Goal: Task Accomplishment & Management: Manage account settings

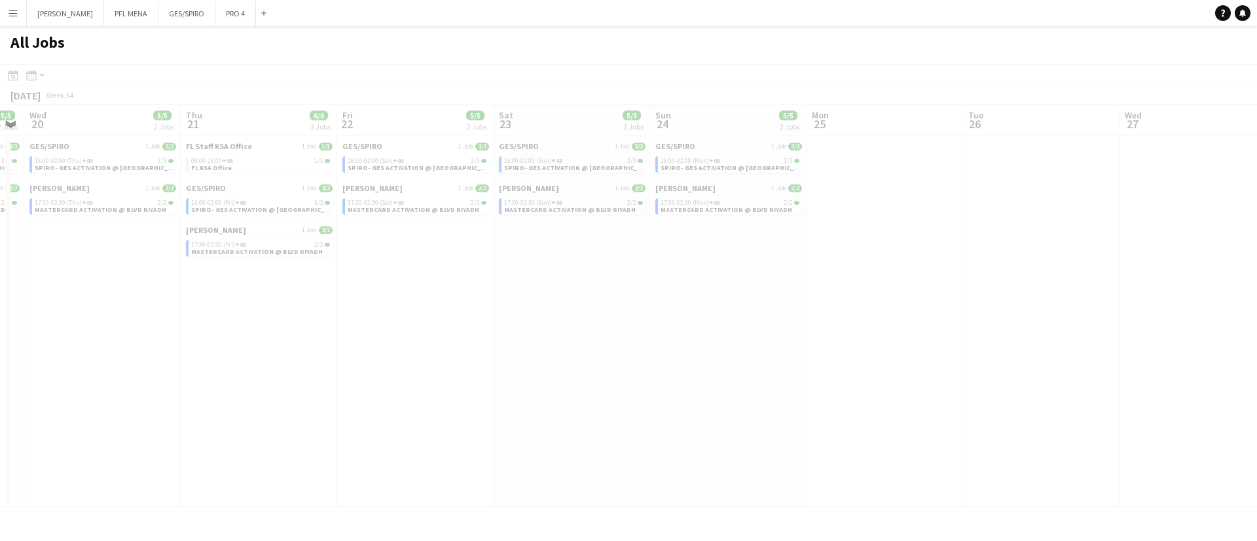
scroll to position [0, 453]
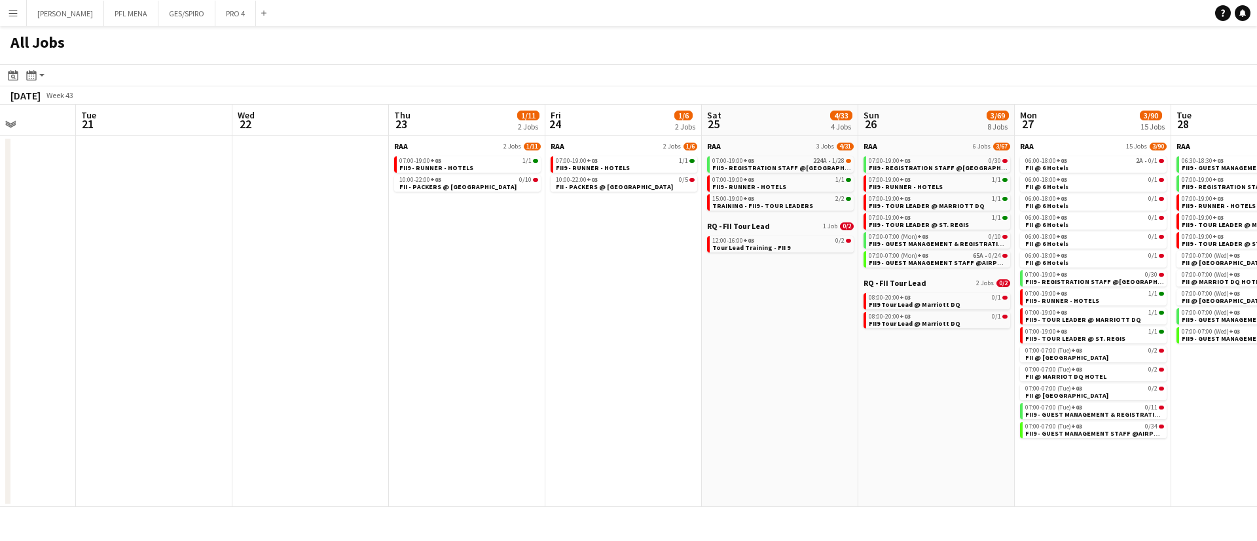
scroll to position [0, 395]
click at [511, 162] on div "07:00-19:00 +03 1/1" at bounding box center [466, 161] width 139 height 7
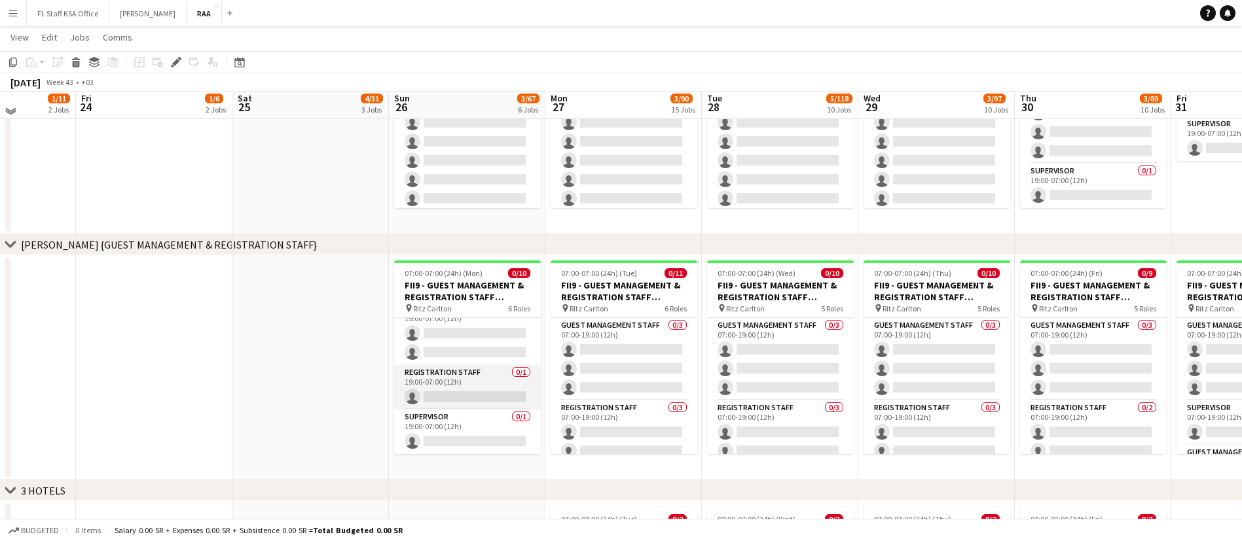
scroll to position [691, 0]
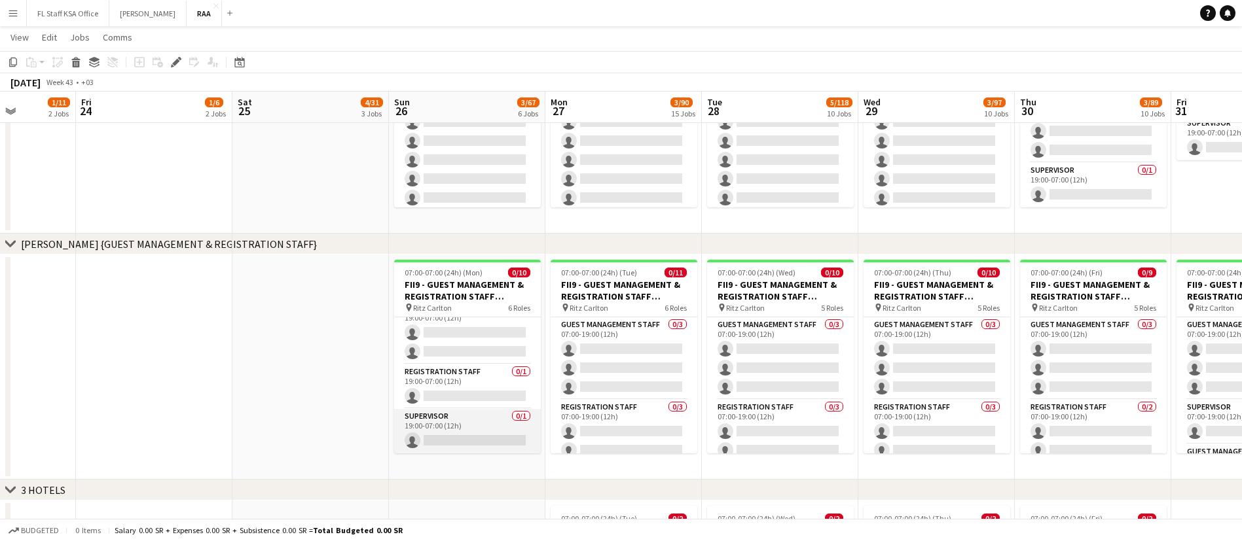
click at [465, 417] on app-card-role "Supervisor 0/1 19:00-07:00 (12h) single-neutral-actions" at bounding box center [467, 431] width 147 height 45
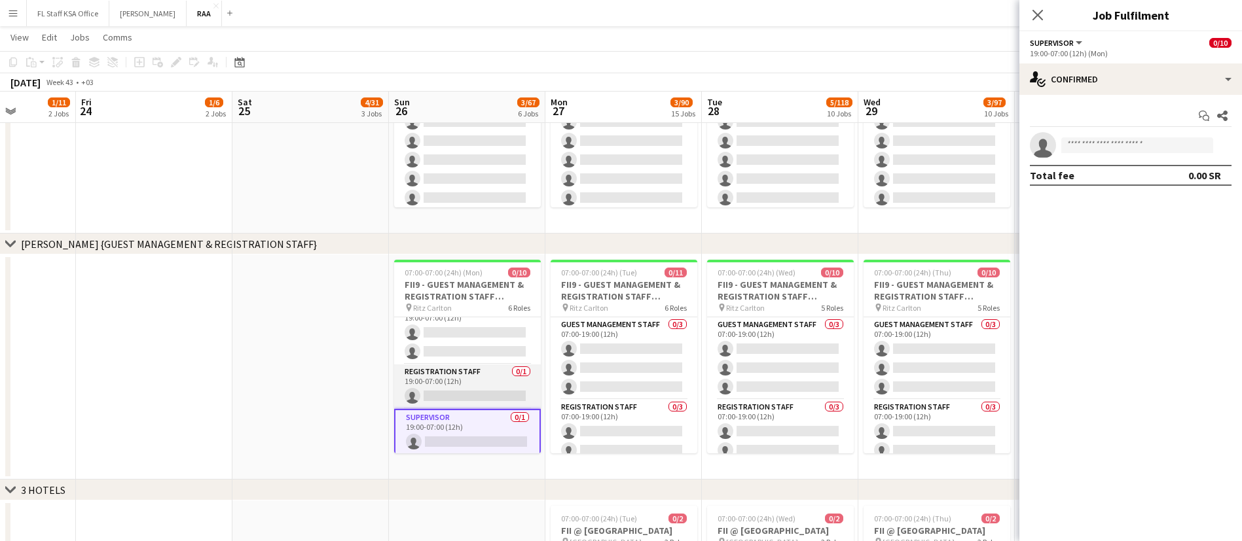
click at [464, 388] on app-card-role "Registration Staff 0/1 19:00-07:00 (12h) single-neutral-actions" at bounding box center [467, 387] width 147 height 45
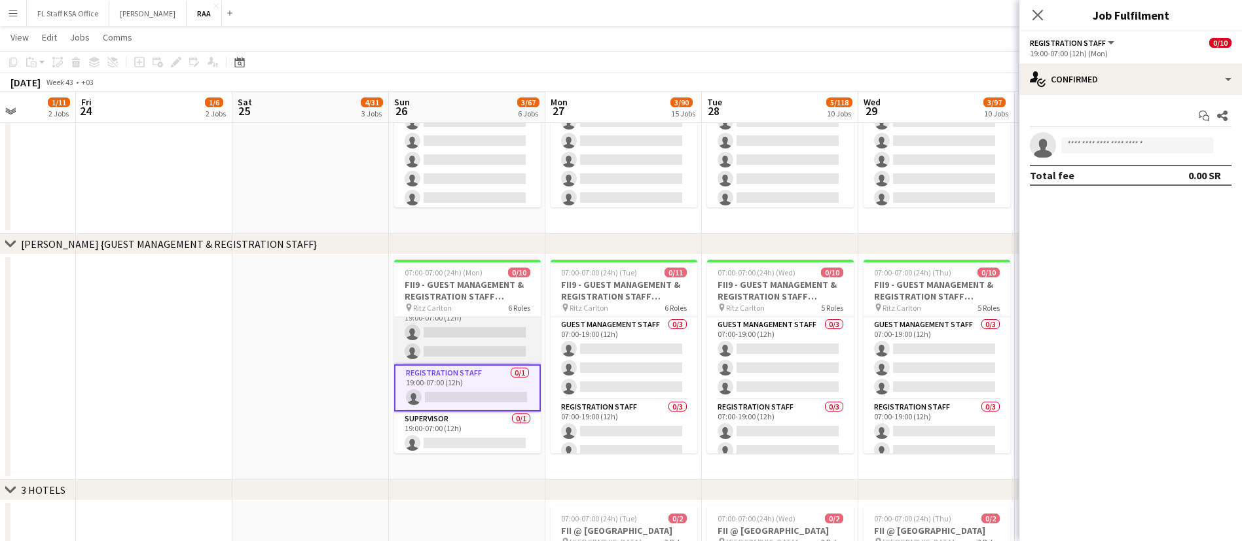
click at [462, 352] on app-card-role "Guest Management Staff 0/2 19:00-07:00 (12h) single-neutral-actions single-neut…" at bounding box center [467, 333] width 147 height 64
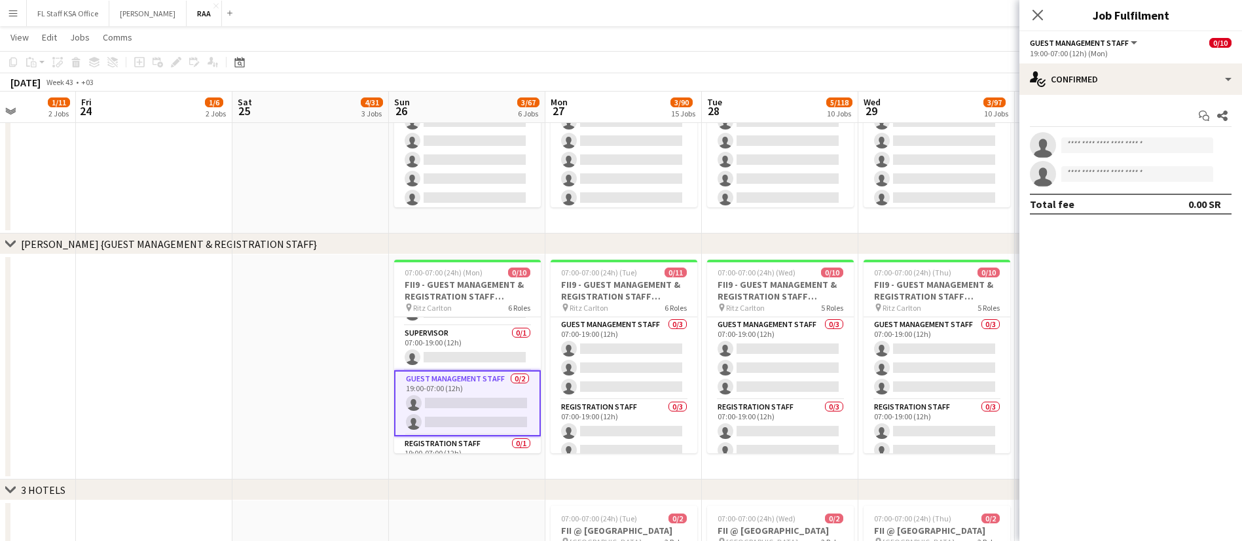
scroll to position [122, 0]
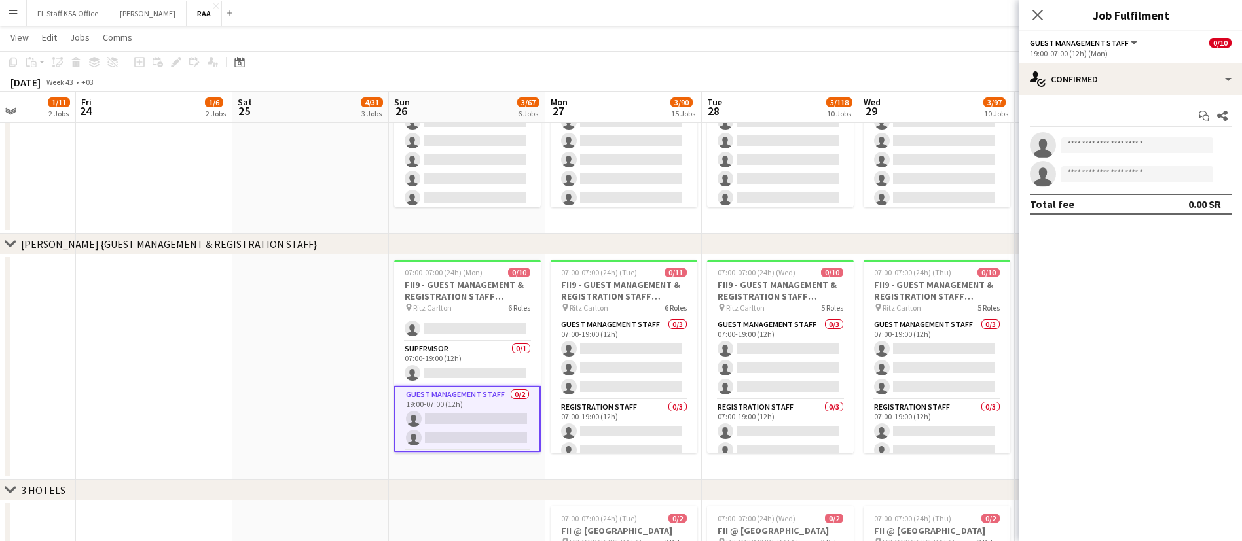
click at [462, 352] on app-card-role "Supervisor 0/1 07:00-19:00 (12h) single-neutral-actions" at bounding box center [467, 364] width 147 height 45
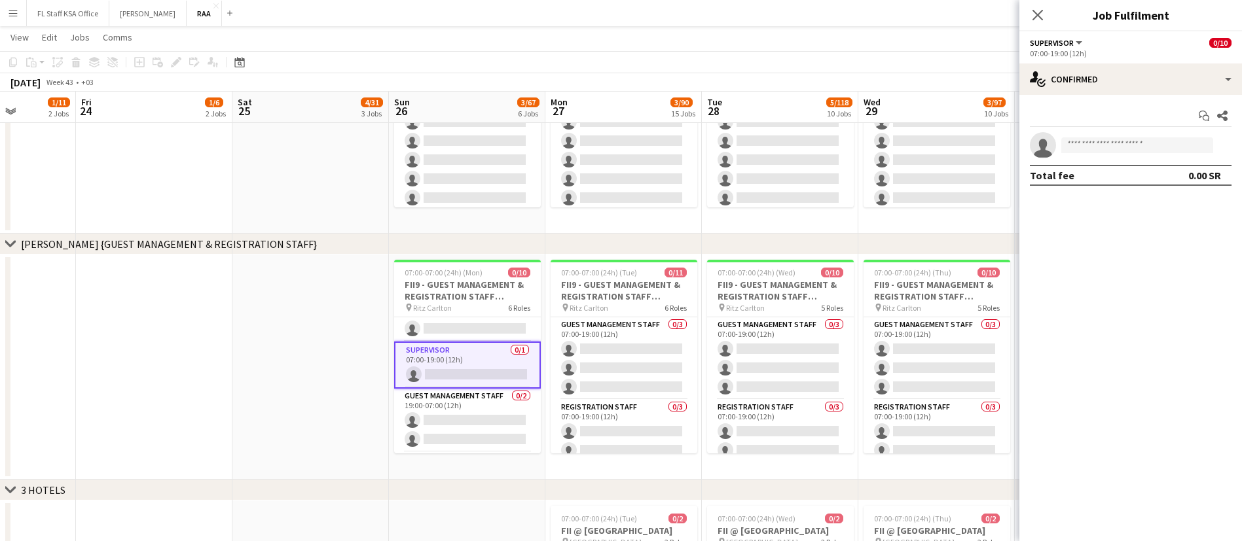
scroll to position [0, 0]
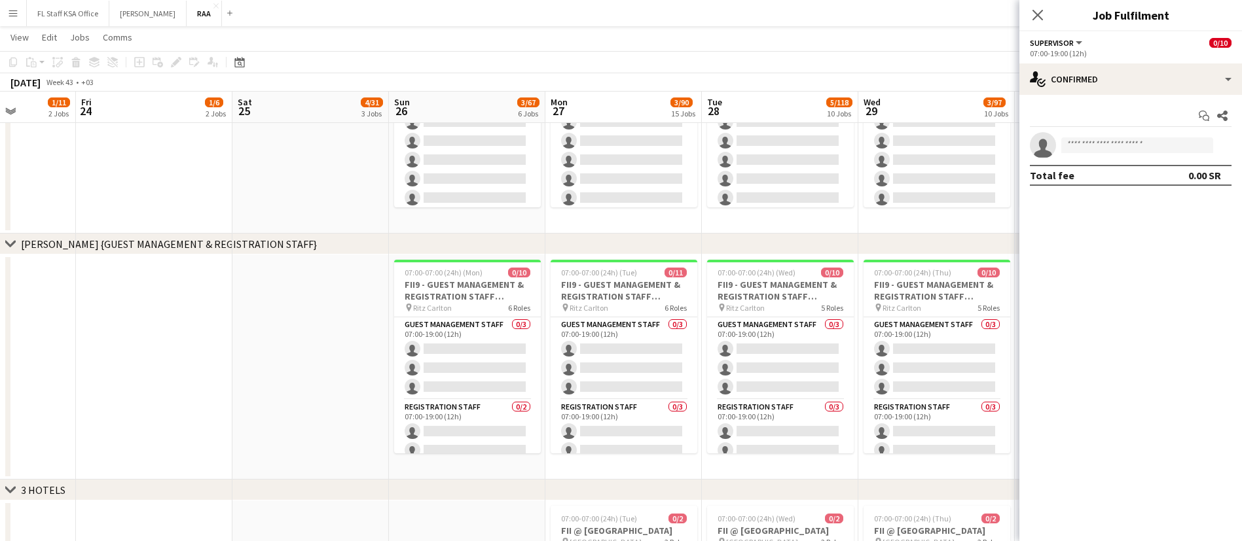
click at [462, 350] on app-card-role "Guest Management Staff 0/3 07:00-19:00 (12h) single-neutral-actions single-neut…" at bounding box center [467, 359] width 147 height 82
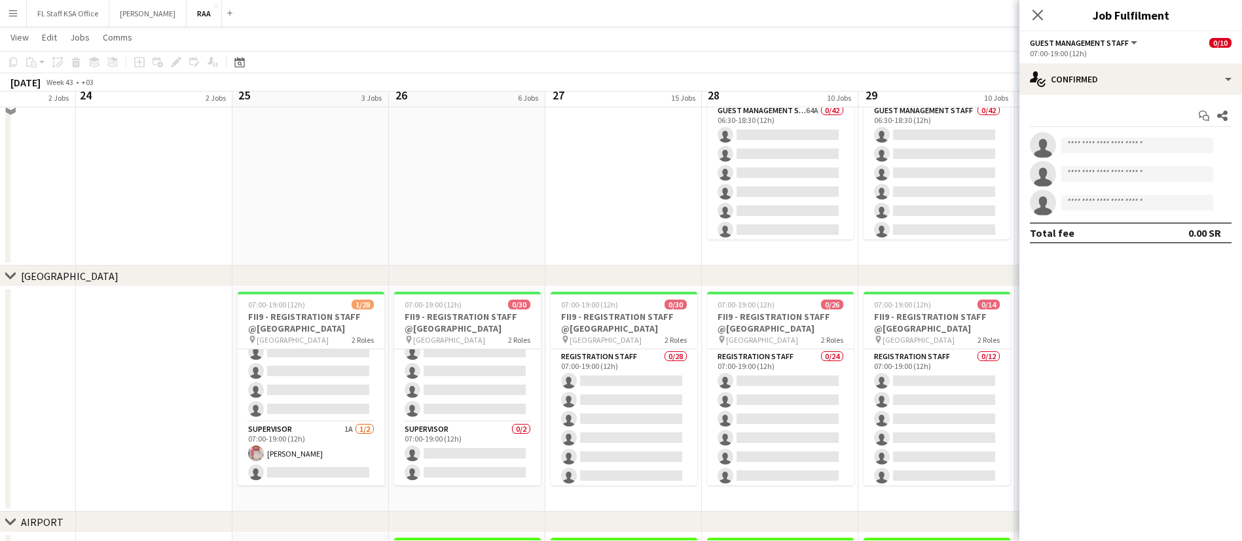
scroll to position [141, 0]
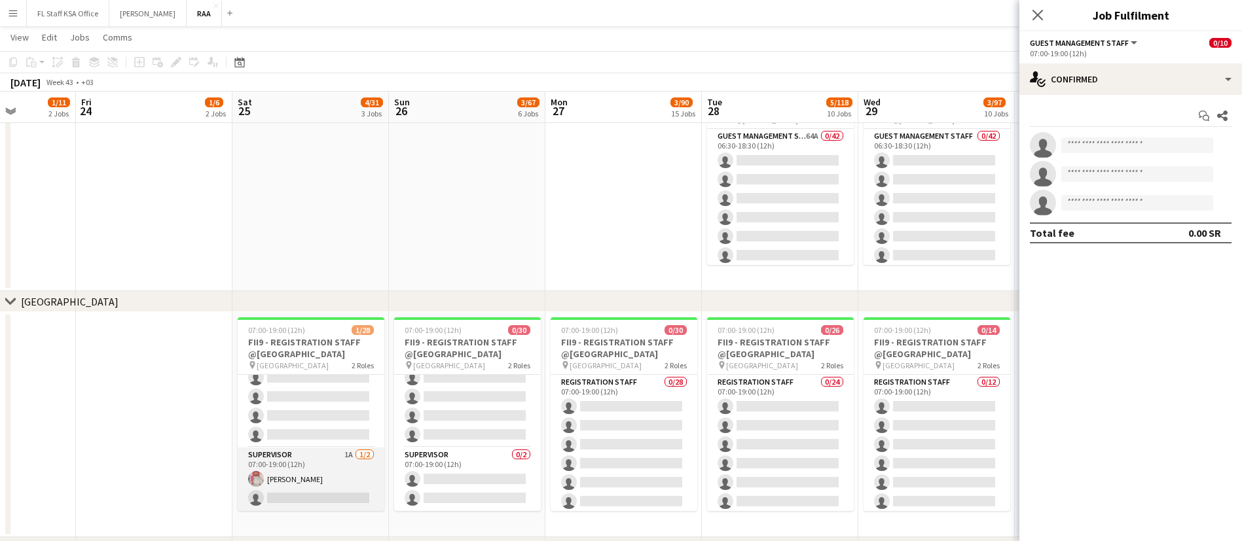
click at [276, 483] on app-card-role "Supervisor 1A [DATE] 07:00-19:00 (12h) [PERSON_NAME] single-neutral-actions" at bounding box center [311, 480] width 147 height 64
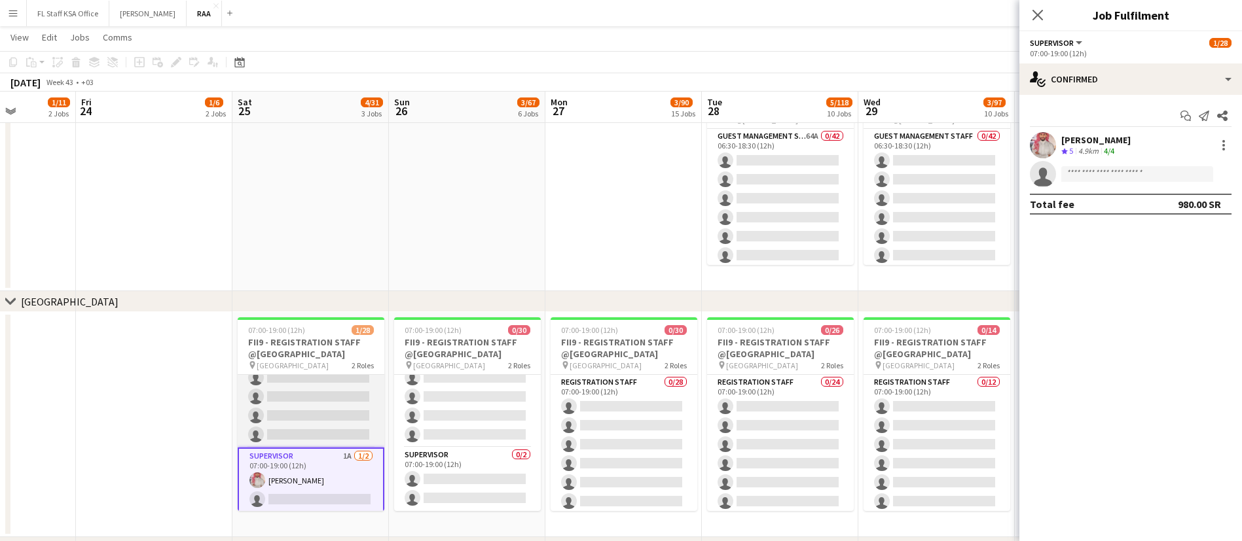
click at [314, 429] on app-card-role "Registration Staff 223A 0/26 07:00-19:00 (12h) single-neutral-actions single-ne…" at bounding box center [311, 188] width 147 height 519
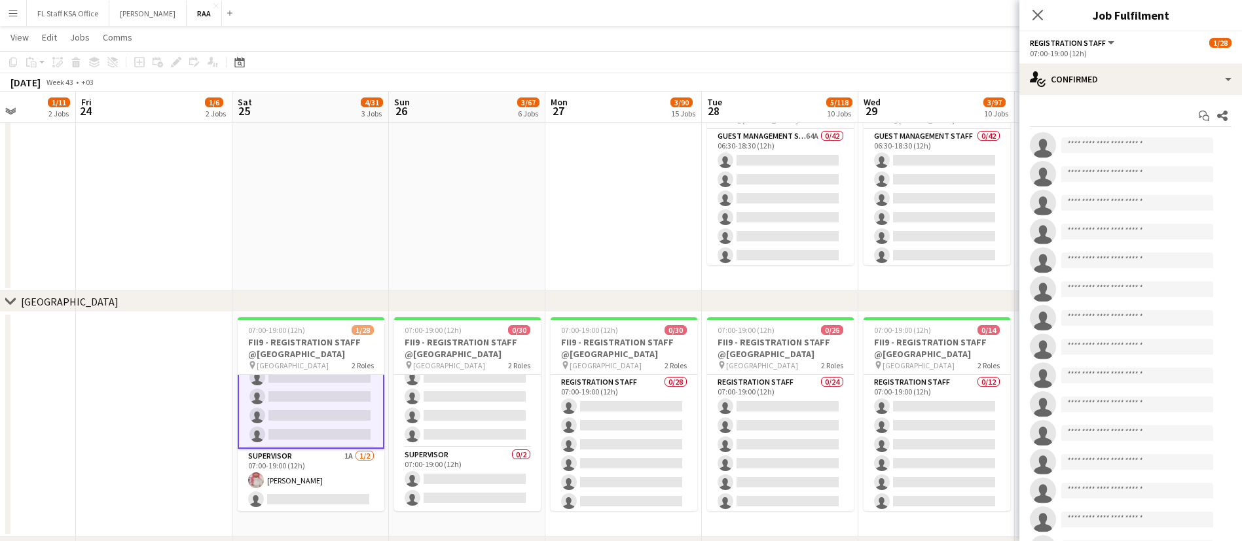
scroll to position [375, 0]
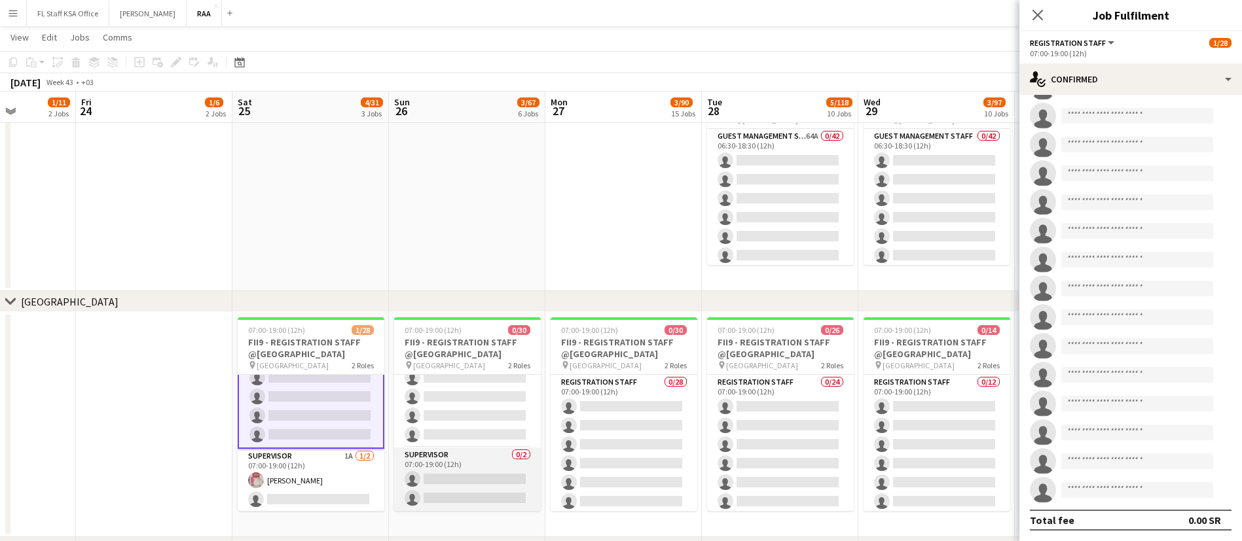
click at [468, 465] on app-card-role "Supervisor 0/2 07:00-19:00 (12h) single-neutral-actions single-neutral-actions" at bounding box center [467, 480] width 147 height 64
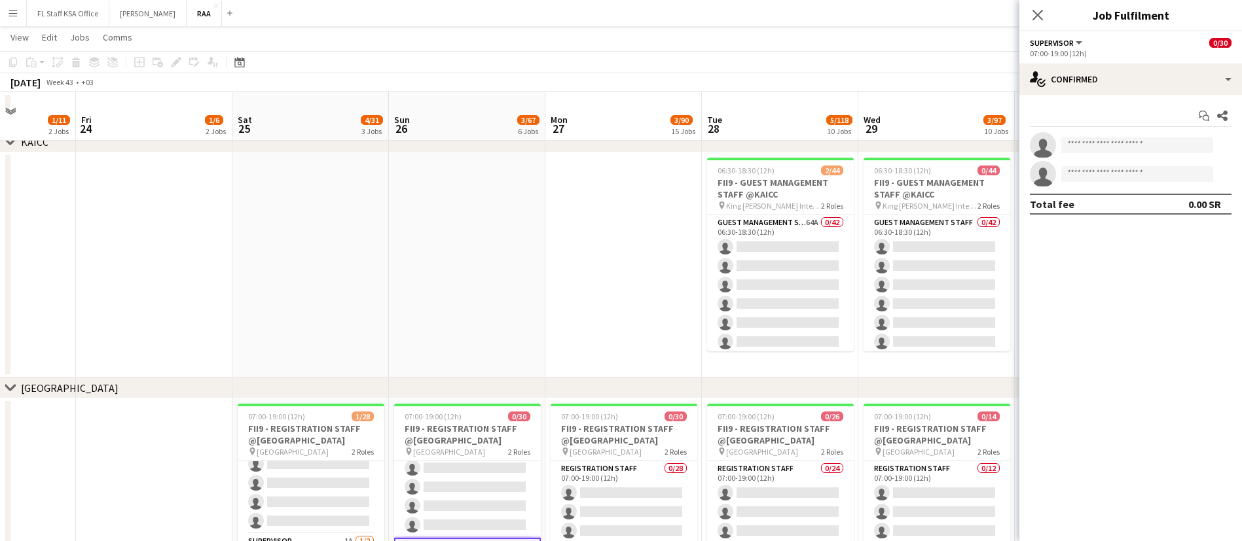
scroll to position [50, 0]
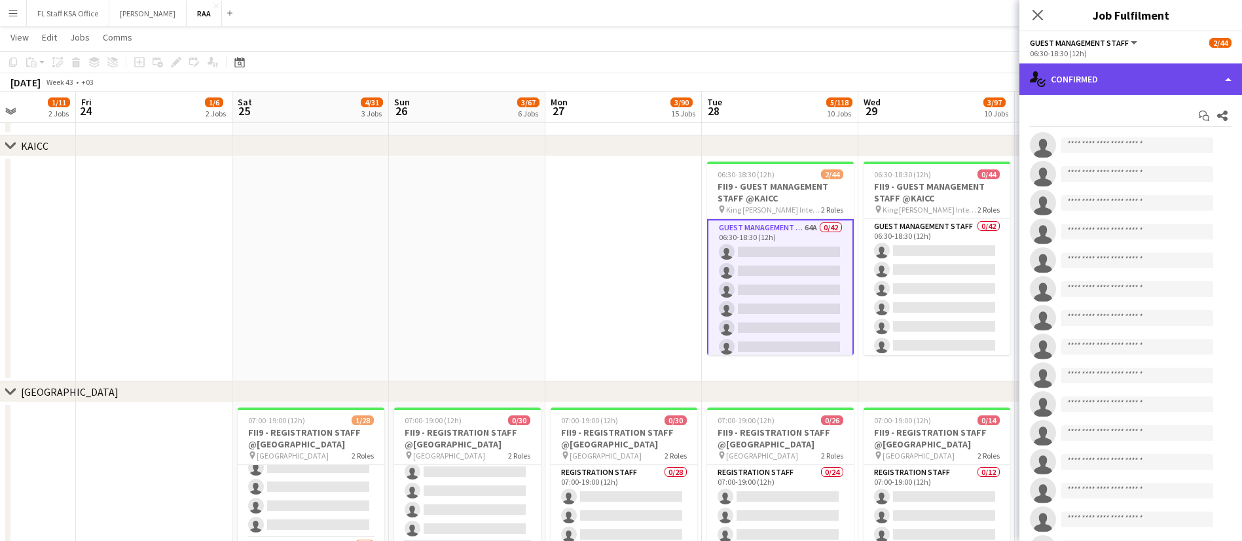
click at [1152, 88] on div "single-neutral-actions-check-2 Confirmed" at bounding box center [1130, 79] width 223 height 31
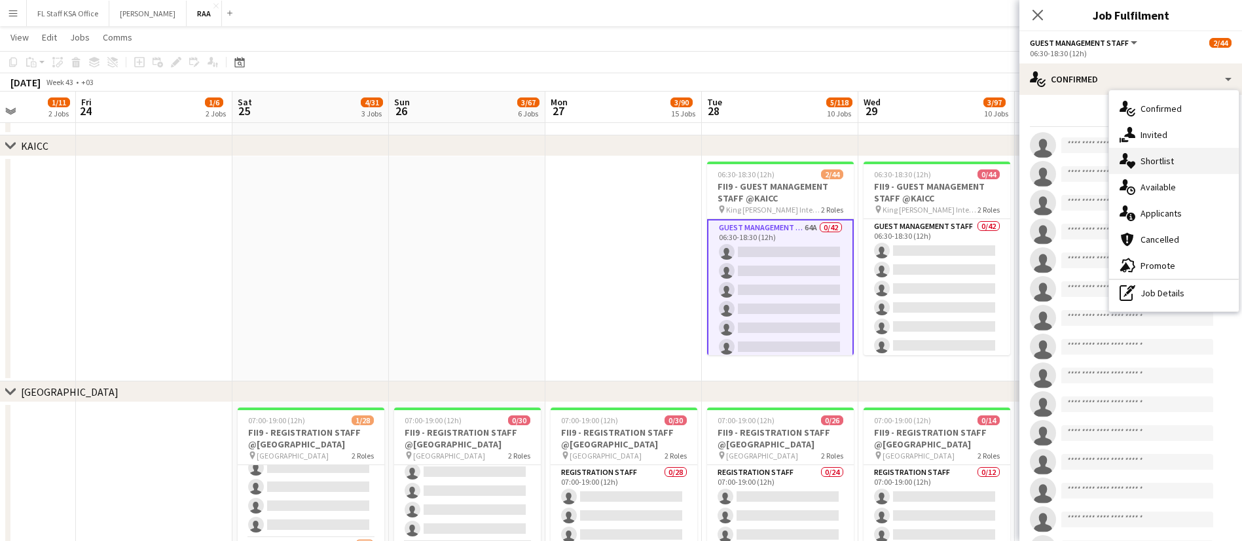
click at [1183, 156] on div "single-neutral-actions-heart Shortlist" at bounding box center [1174, 161] width 130 height 26
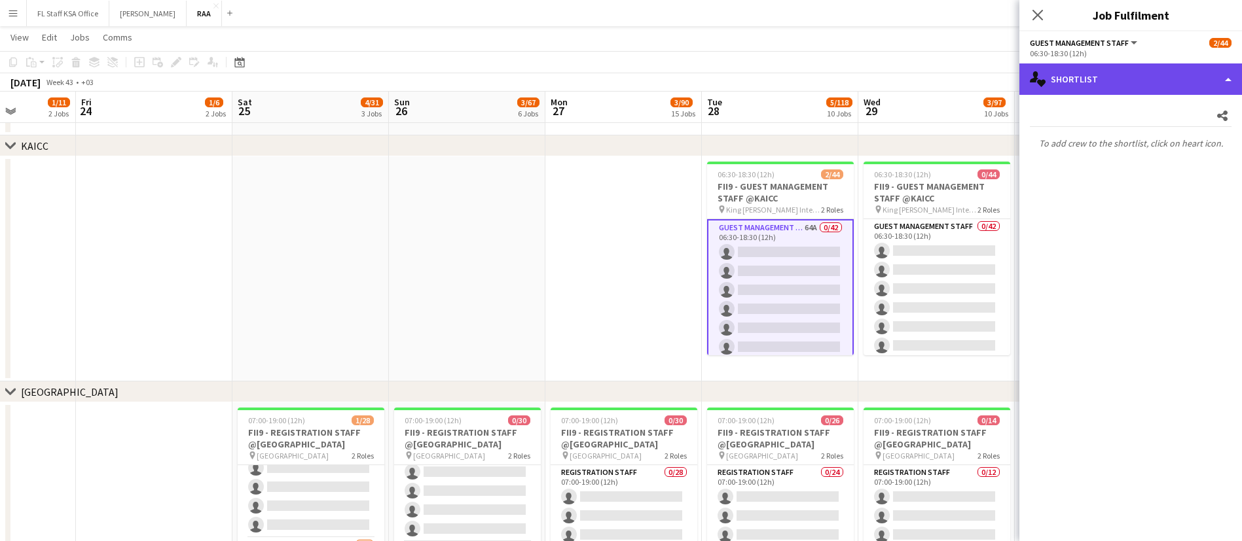
click at [1101, 70] on div "single-neutral-actions-heart Shortlist" at bounding box center [1130, 79] width 223 height 31
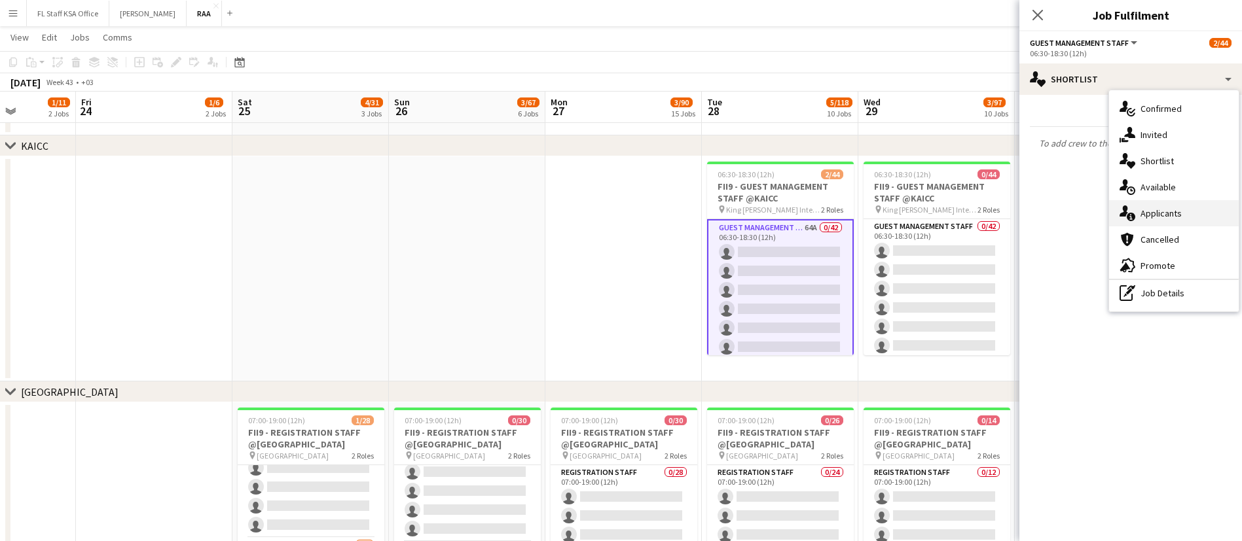
click at [1178, 213] on div "single-neutral-actions-information Applicants" at bounding box center [1174, 213] width 130 height 26
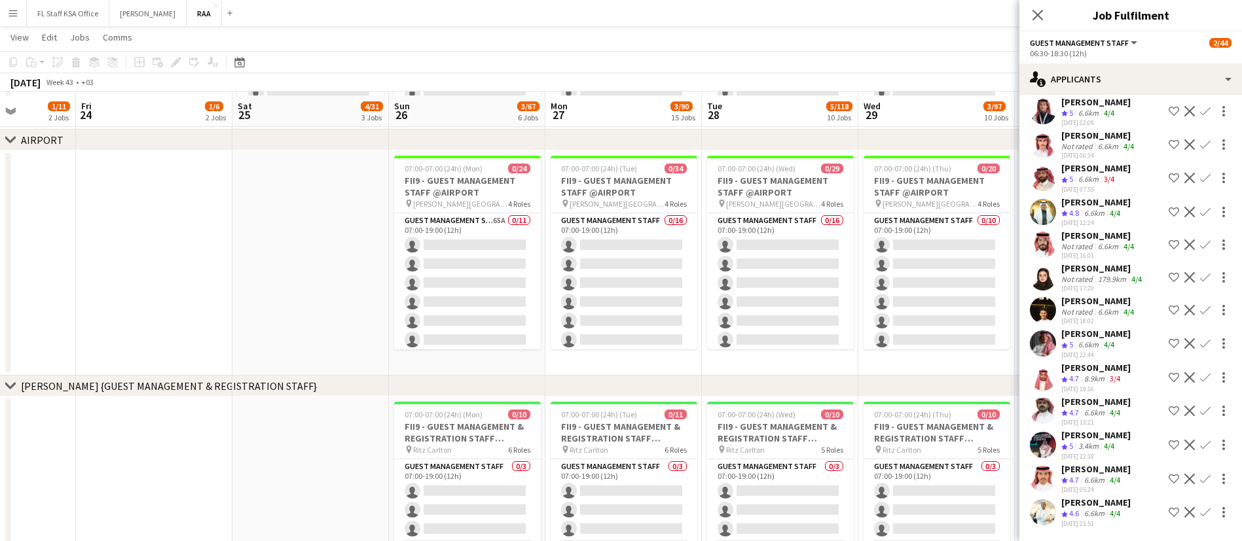
scroll to position [547, 0]
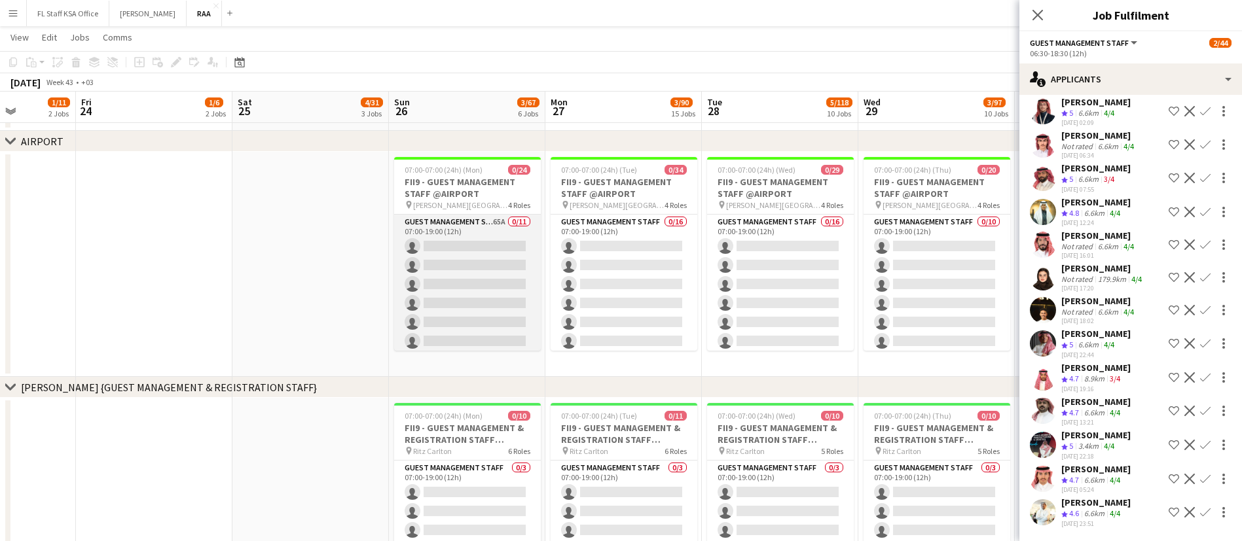
click at [496, 294] on app-card-role "Guest Management Staff 65A 0/11 07:00-19:00 (12h) single-neutral-actions single…" at bounding box center [467, 332] width 147 height 234
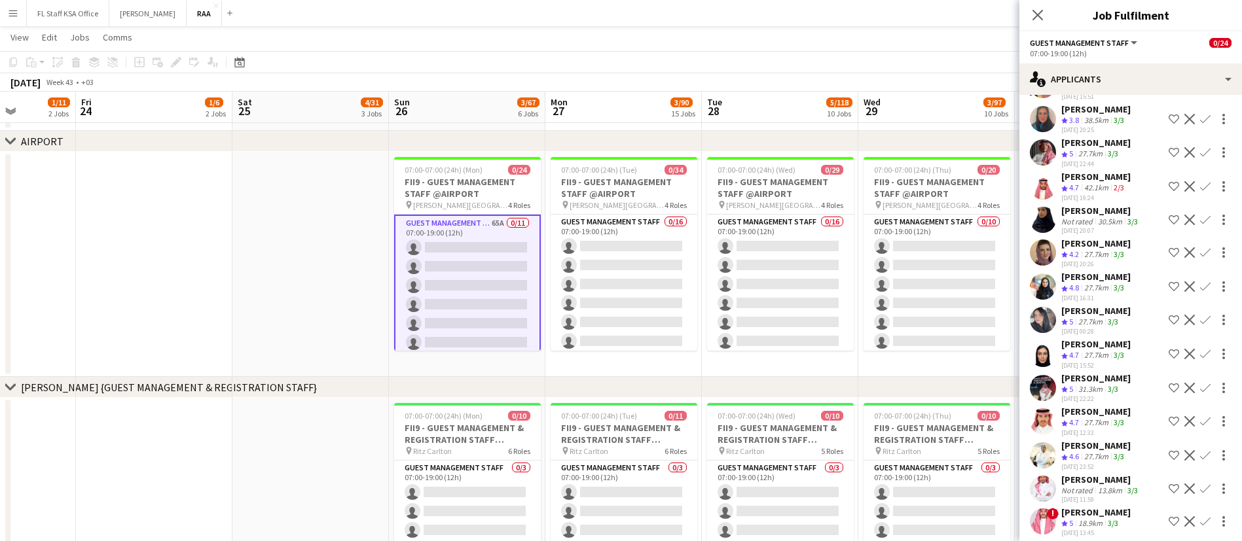
scroll to position [1808, 0]
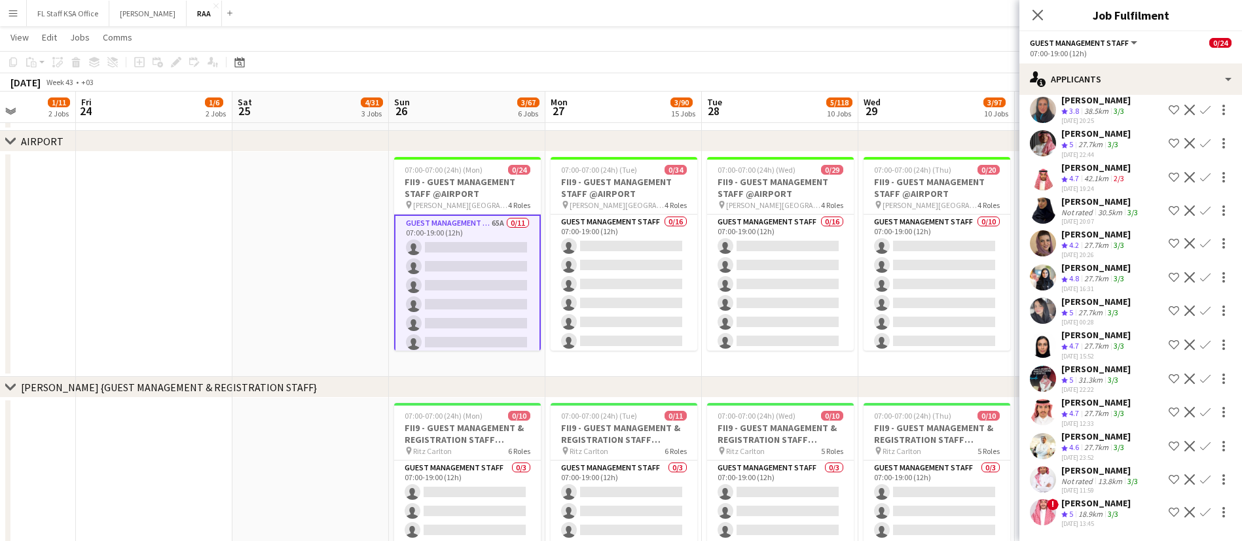
click at [1083, 354] on div "[DATE] 15:52" at bounding box center [1095, 356] width 69 height 9
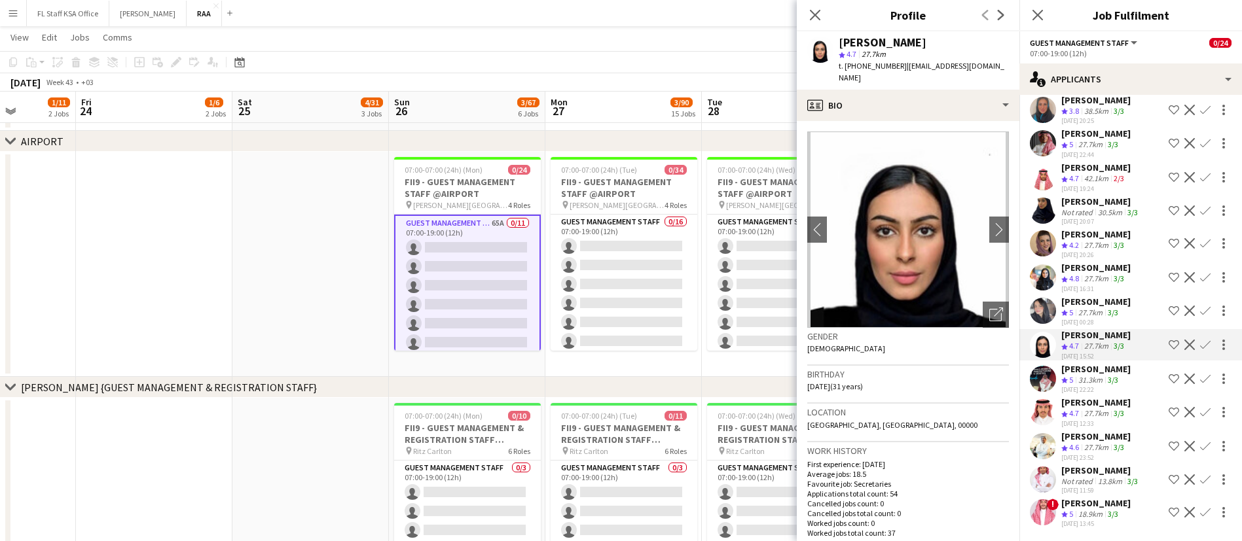
click at [907, 121] on app-crew-profile-bio "chevron-left chevron-right Open photos pop-in Gender [DEMOGRAPHIC_DATA] Birthda…" at bounding box center [908, 331] width 223 height 420
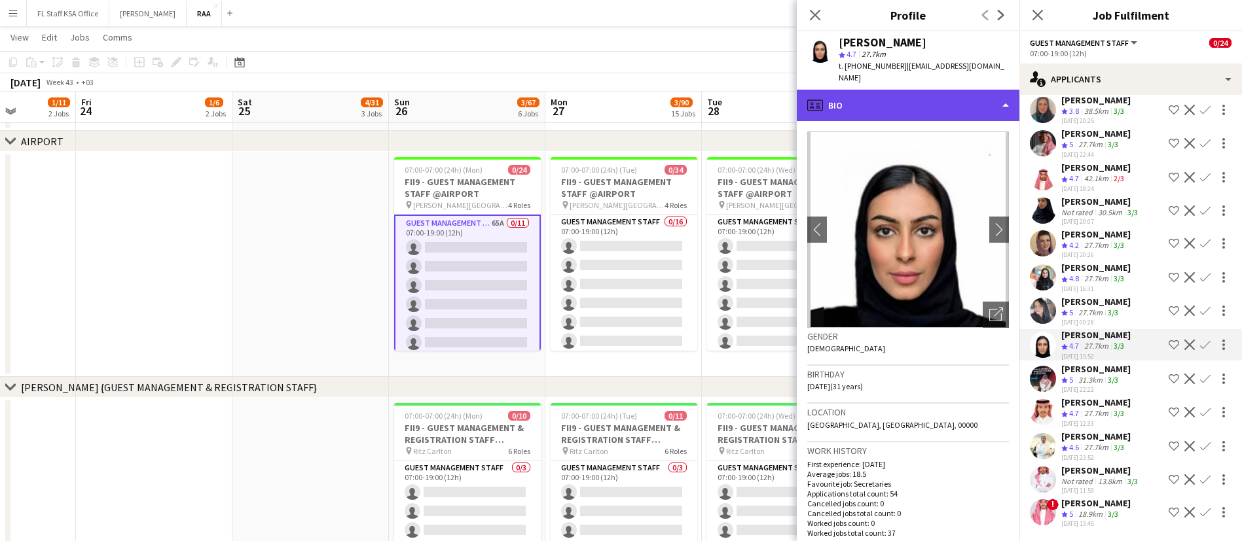
click at [907, 104] on div "profile Bio" at bounding box center [908, 105] width 223 height 31
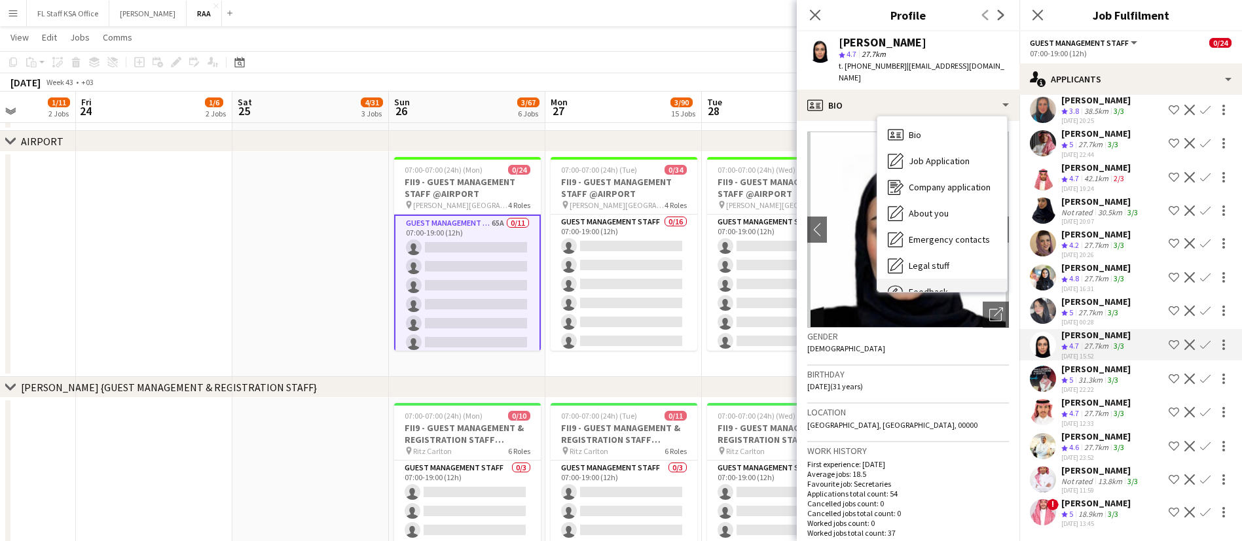
click at [953, 279] on div "Feedback Feedback" at bounding box center [942, 292] width 130 height 26
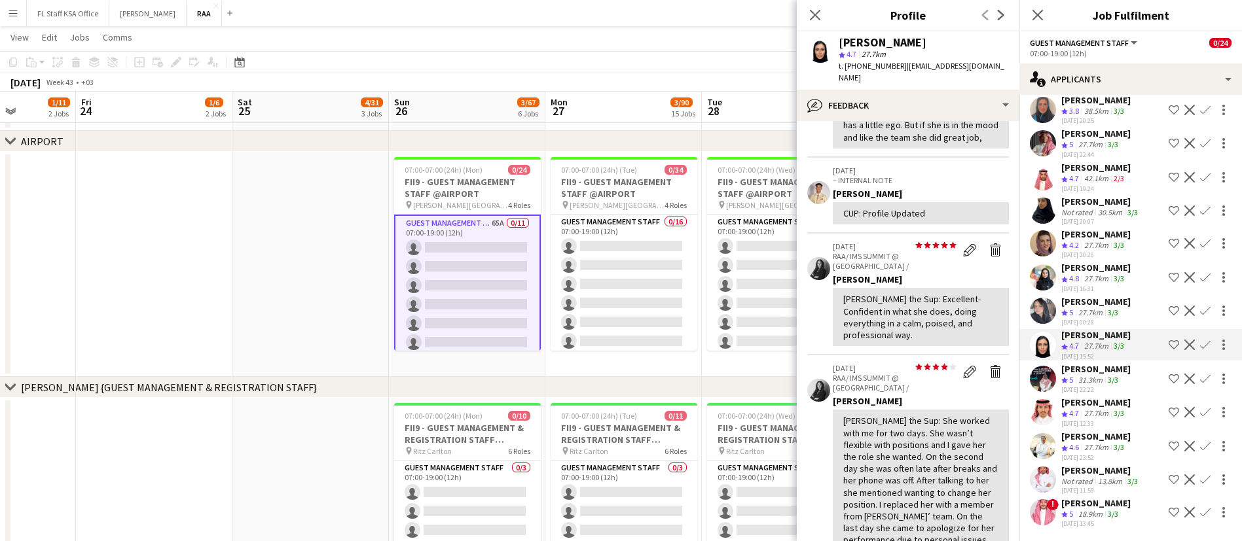
scroll to position [0, 0]
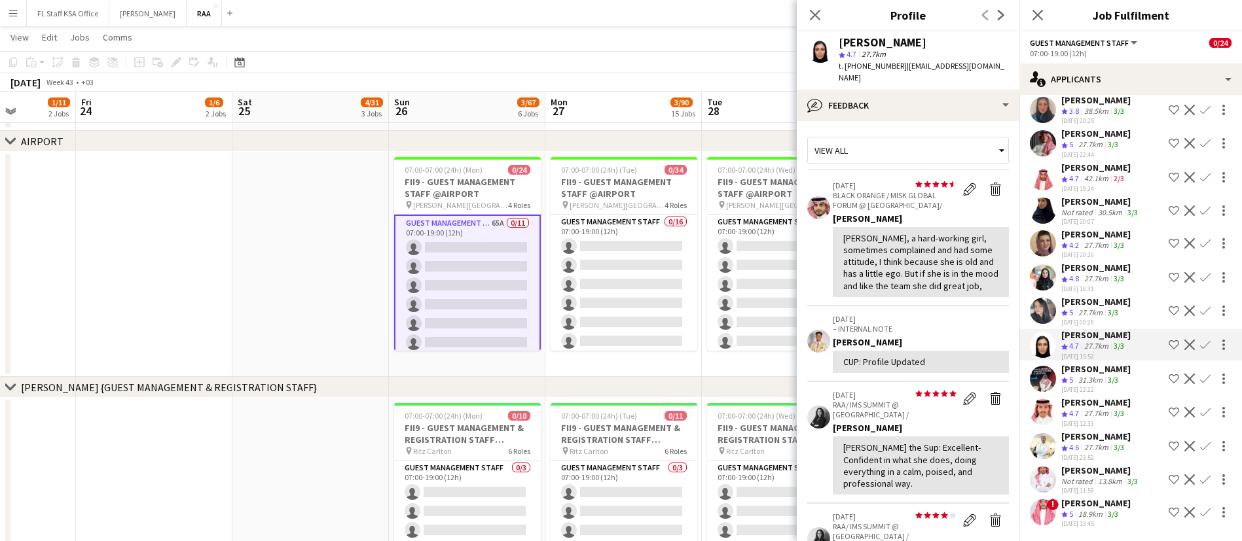
click at [1078, 313] on div "27.7km" at bounding box center [1090, 313] width 29 height 11
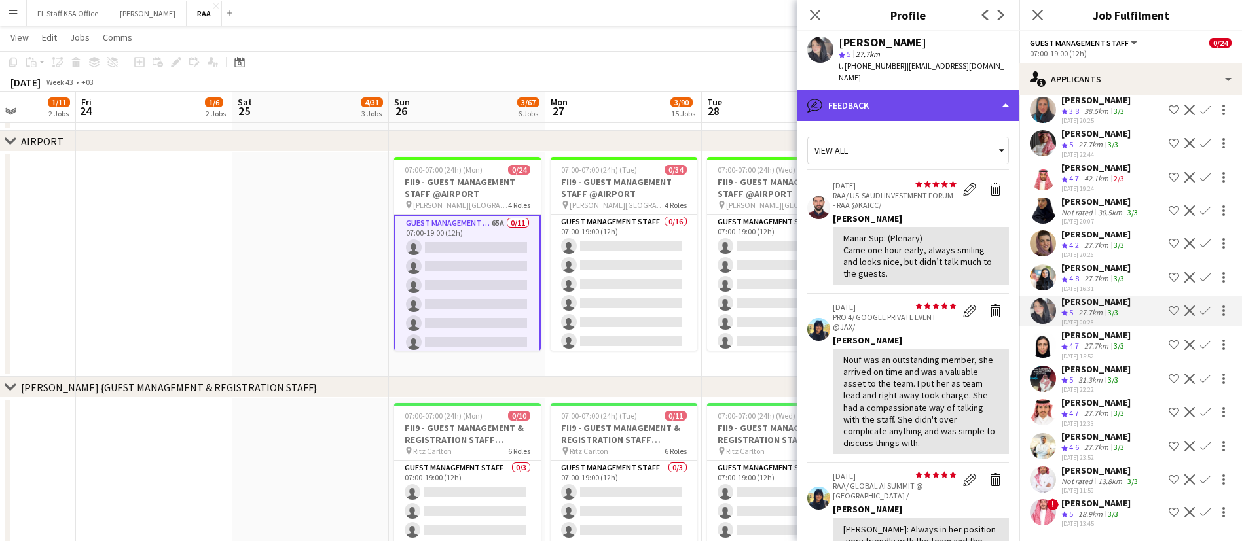
click at [894, 96] on div "bubble-pencil Feedback" at bounding box center [908, 105] width 223 height 31
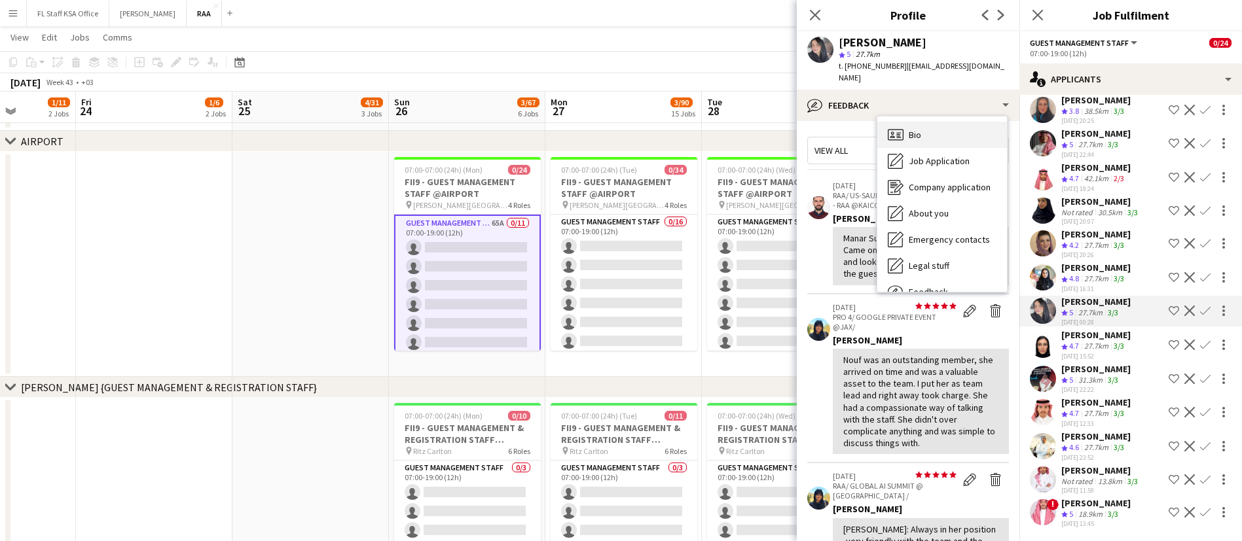
click at [921, 129] on span "Bio" at bounding box center [915, 135] width 12 height 12
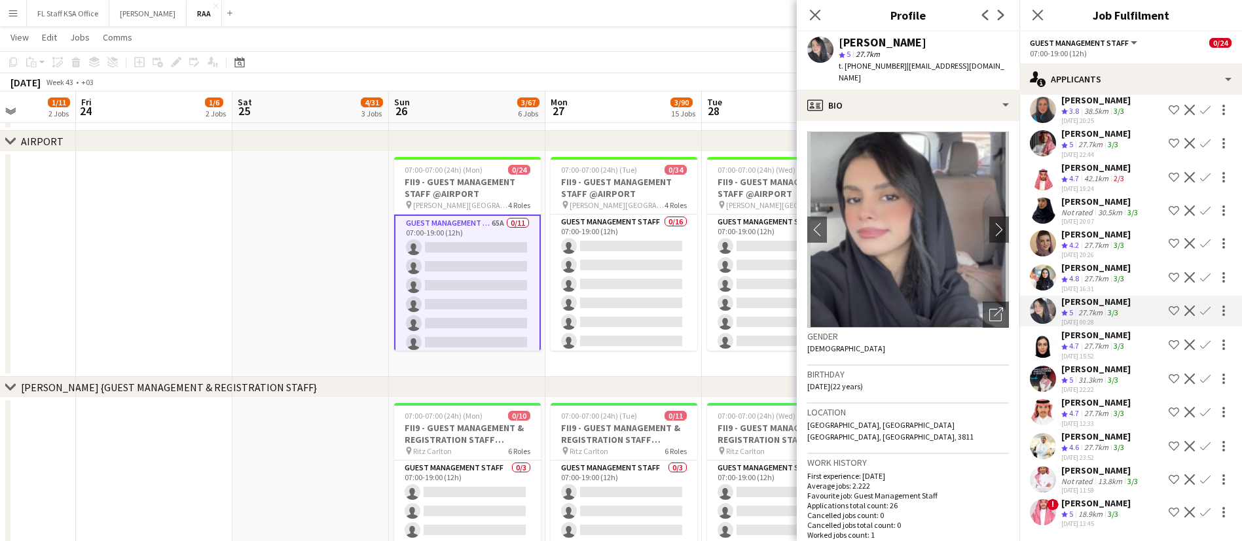
click at [1060, 270] on div "[PERSON_NAME] Crew rating 4.8 27.7km 3/3 [DATE] 16:31 Shortlist crew Decline Co…" at bounding box center [1130, 277] width 223 height 31
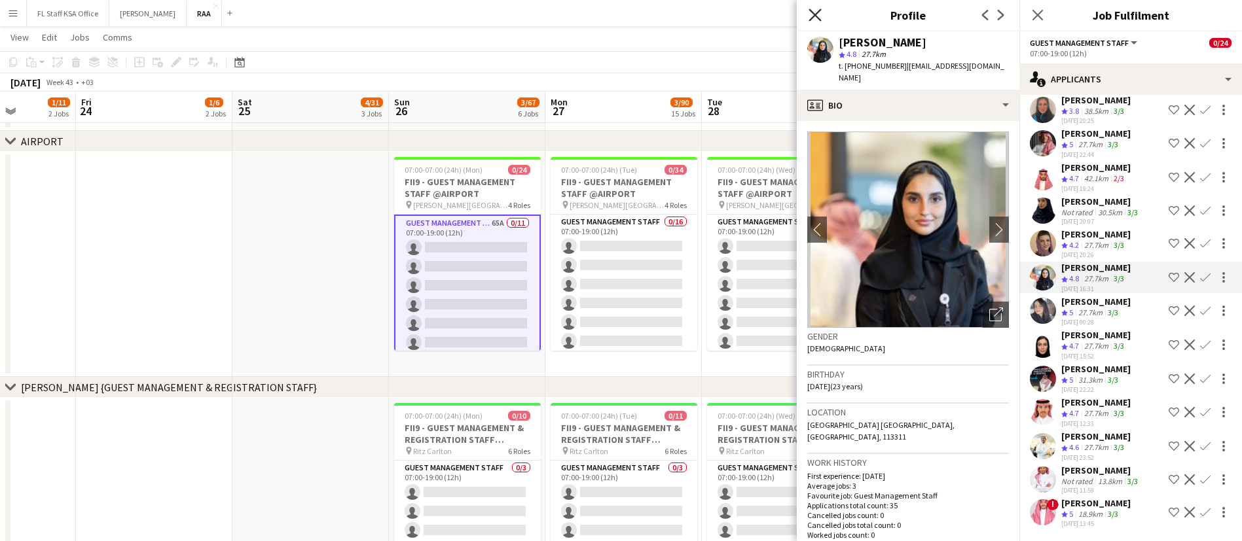
click at [815, 13] on icon "Close pop-in" at bounding box center [815, 15] width 12 height 12
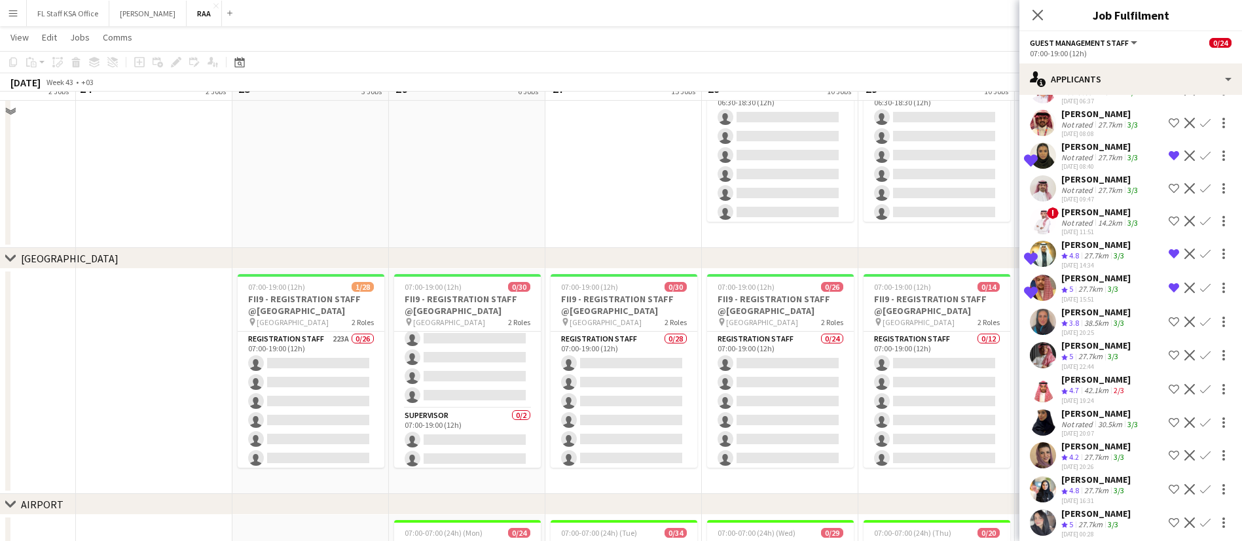
scroll to position [152, 0]
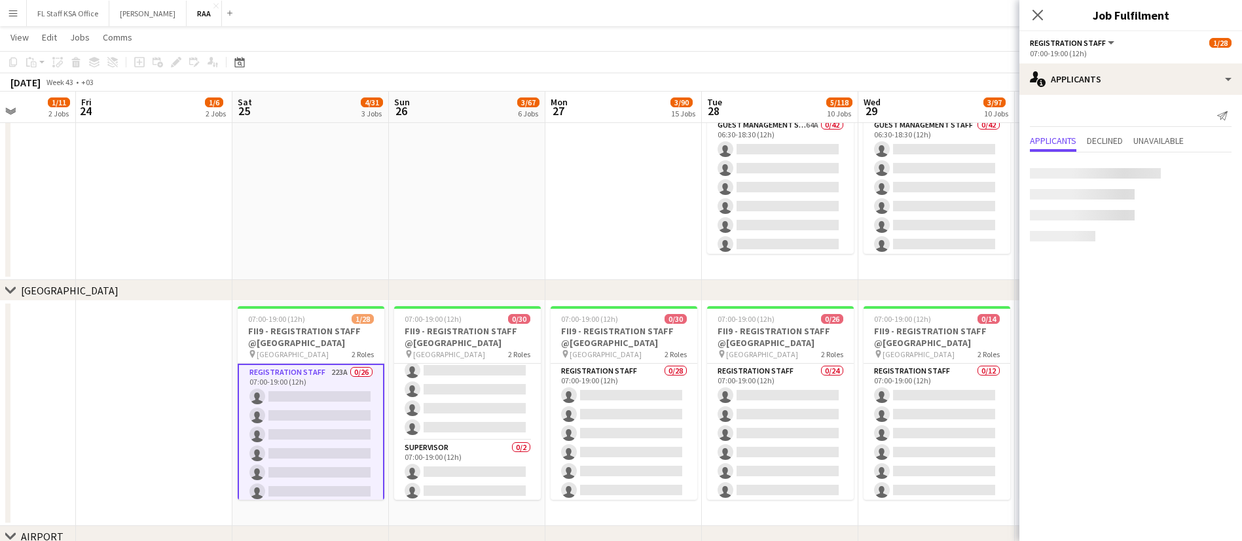
scroll to position [0, 0]
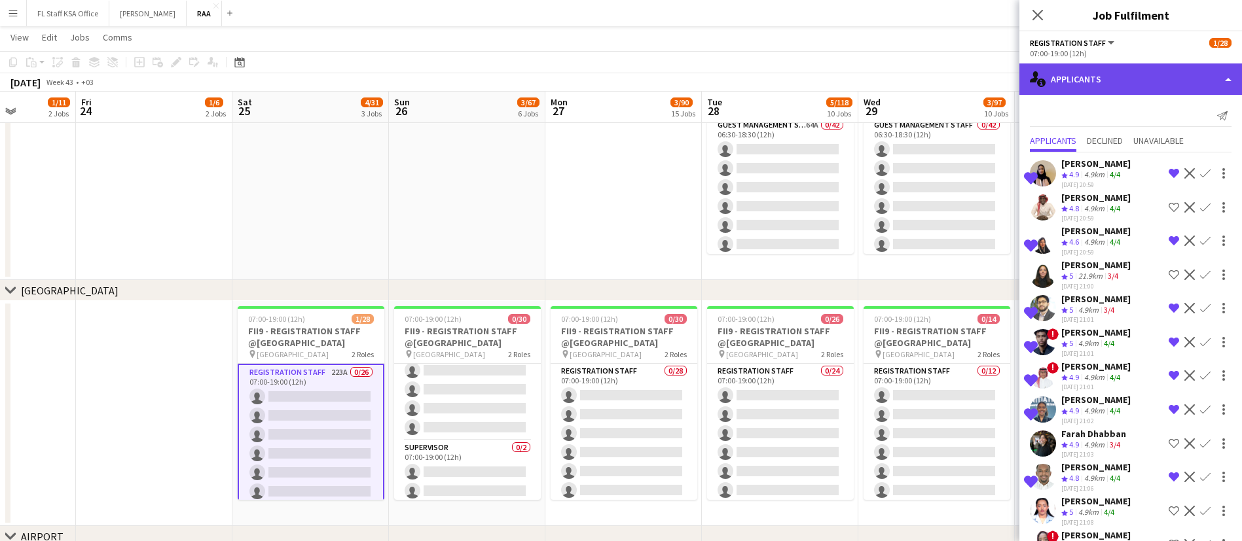
click at [1133, 73] on div "single-neutral-actions-information Applicants" at bounding box center [1130, 79] width 223 height 31
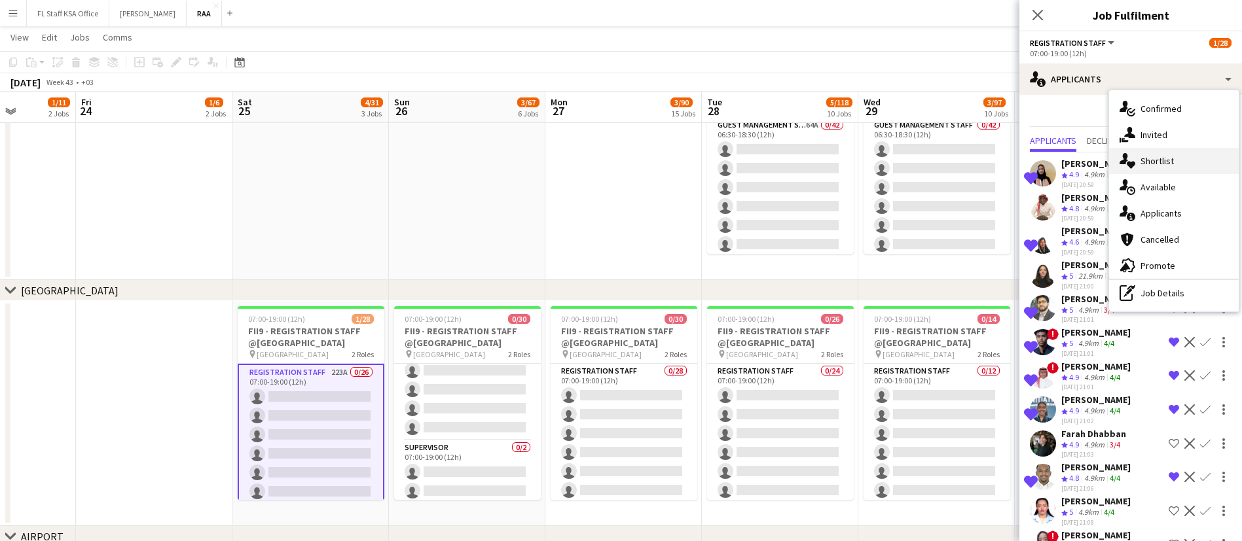
click at [1178, 162] on div "single-neutral-actions-heart Shortlist" at bounding box center [1174, 161] width 130 height 26
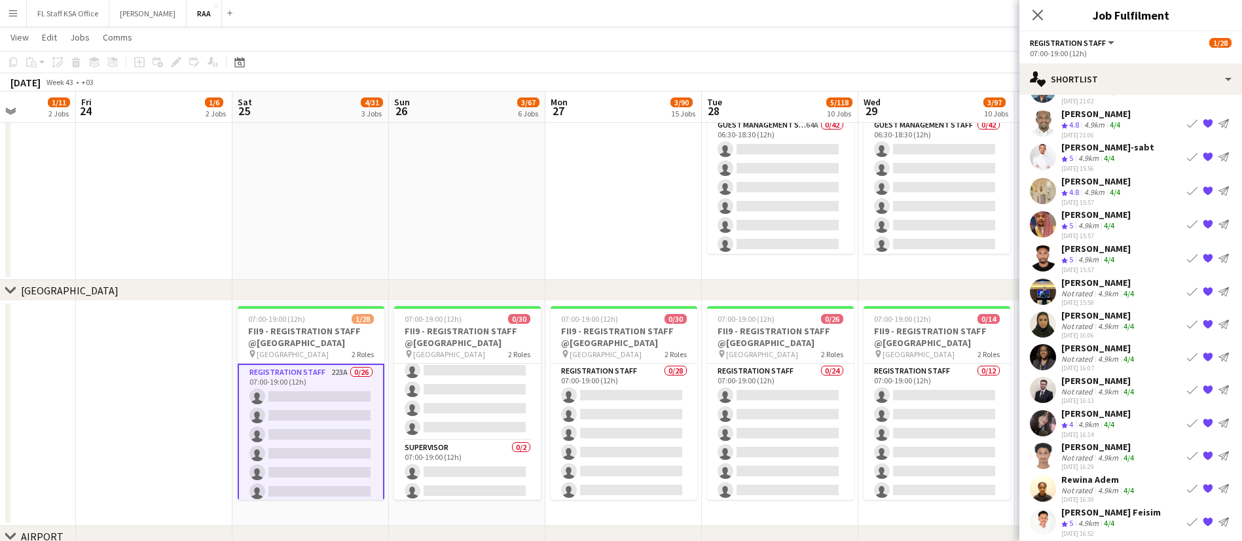
scroll to position [237, 0]
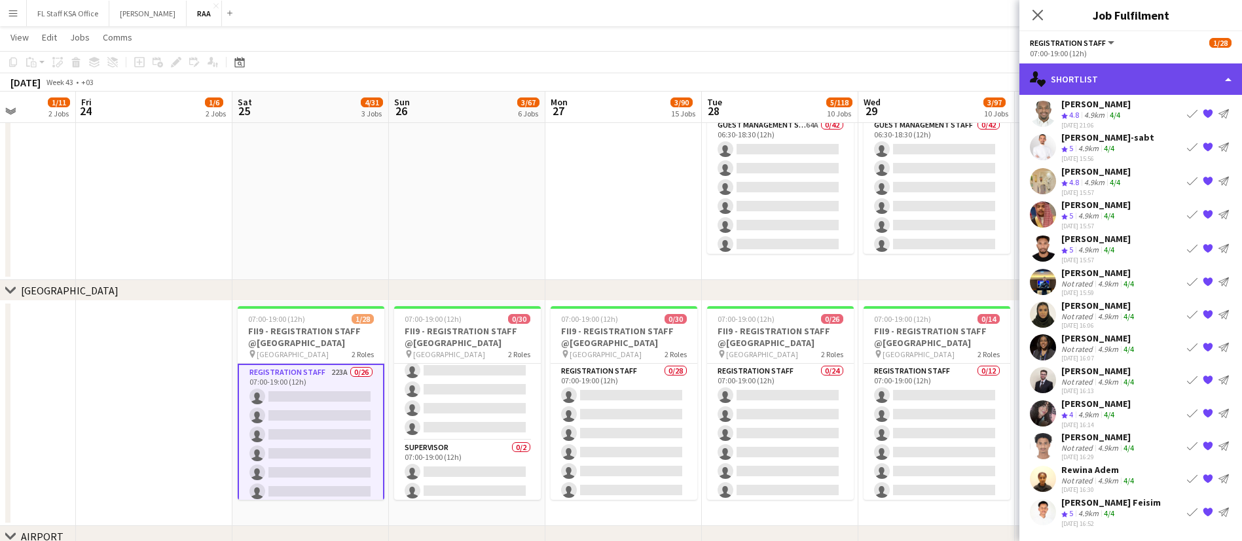
click at [1115, 75] on div "single-neutral-actions-heart Shortlist" at bounding box center [1130, 79] width 223 height 31
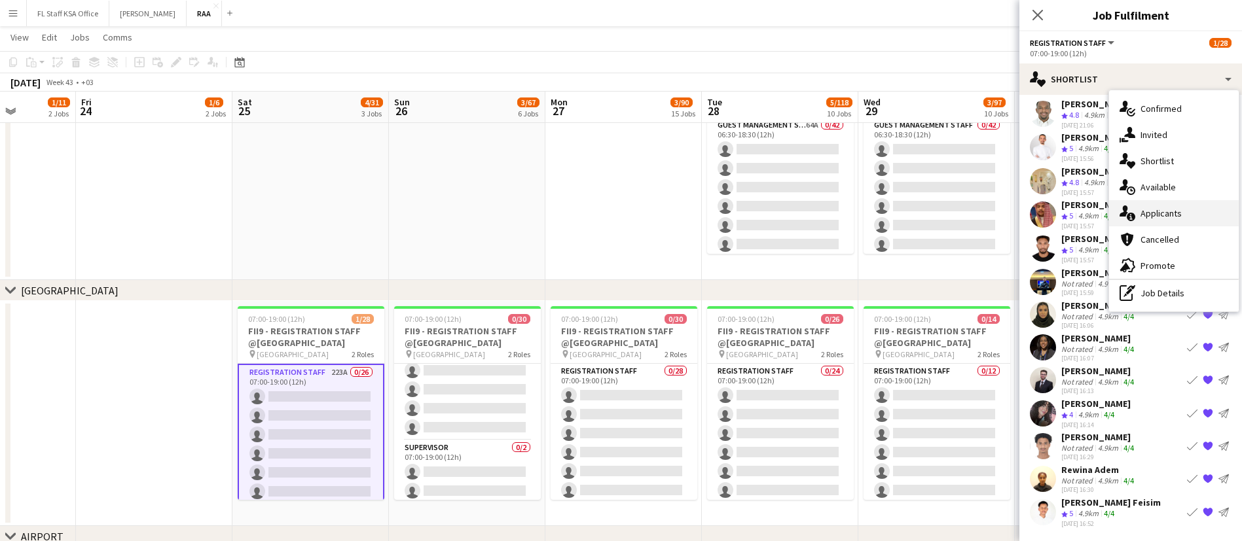
click at [1156, 208] on div "single-neutral-actions-information Applicants" at bounding box center [1174, 213] width 130 height 26
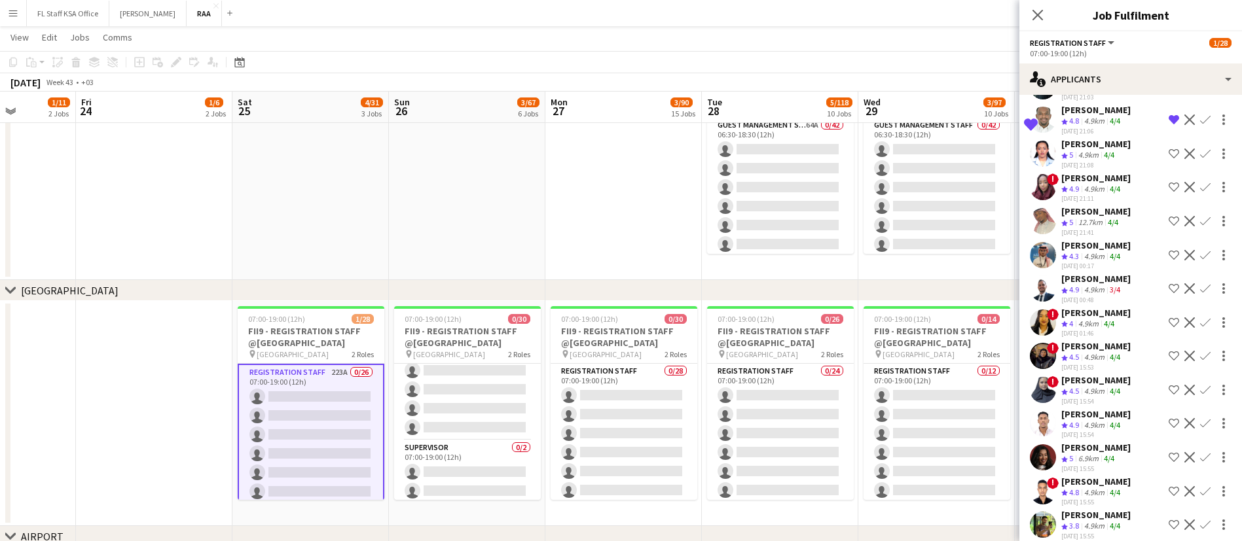
scroll to position [424, 0]
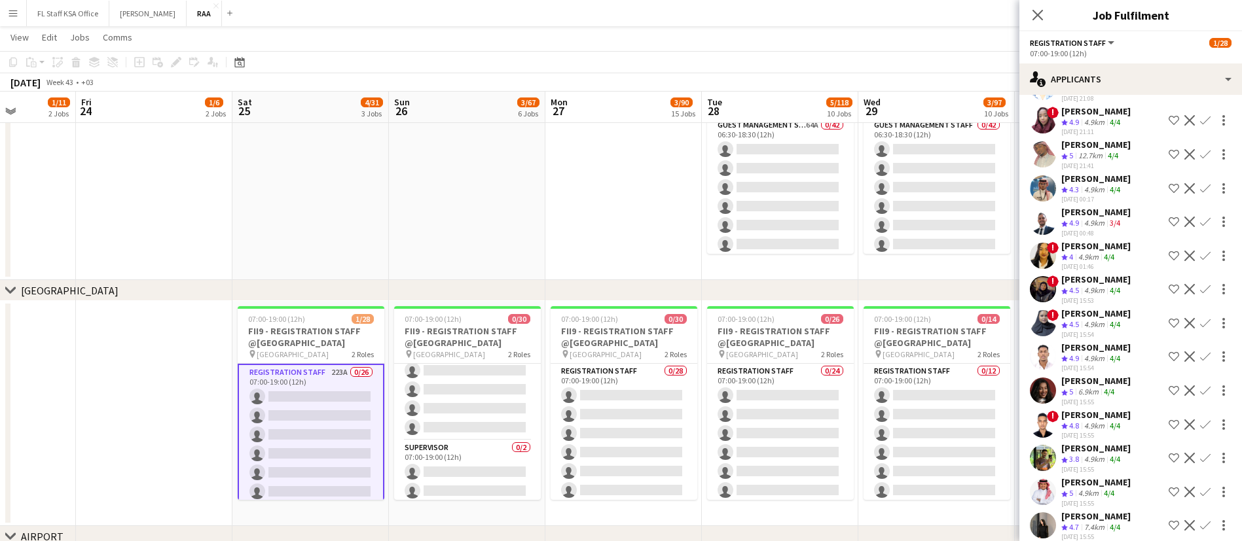
click at [1081, 289] on div "Crew rating 4.5" at bounding box center [1071, 290] width 20 height 11
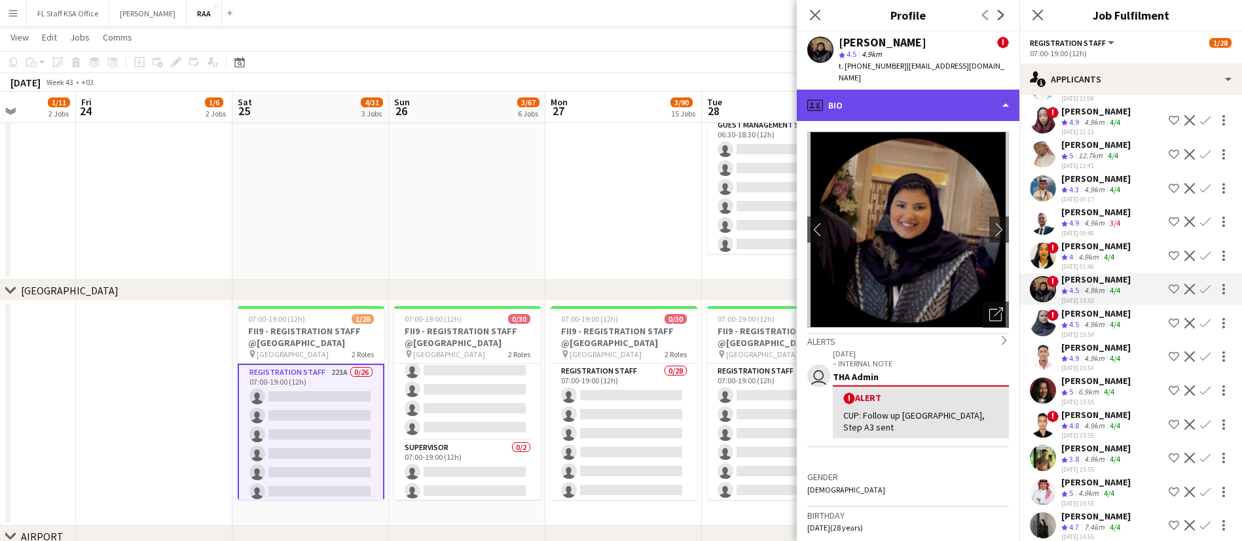
click at [907, 90] on div "profile Bio" at bounding box center [908, 105] width 223 height 31
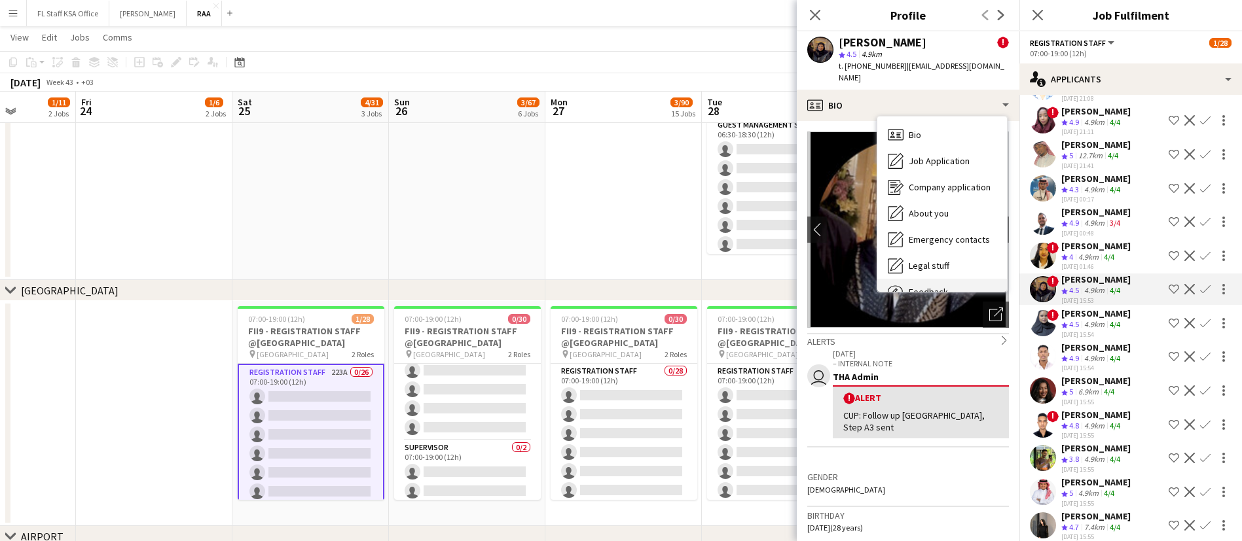
click at [947, 279] on div "Feedback Feedback" at bounding box center [942, 292] width 130 height 26
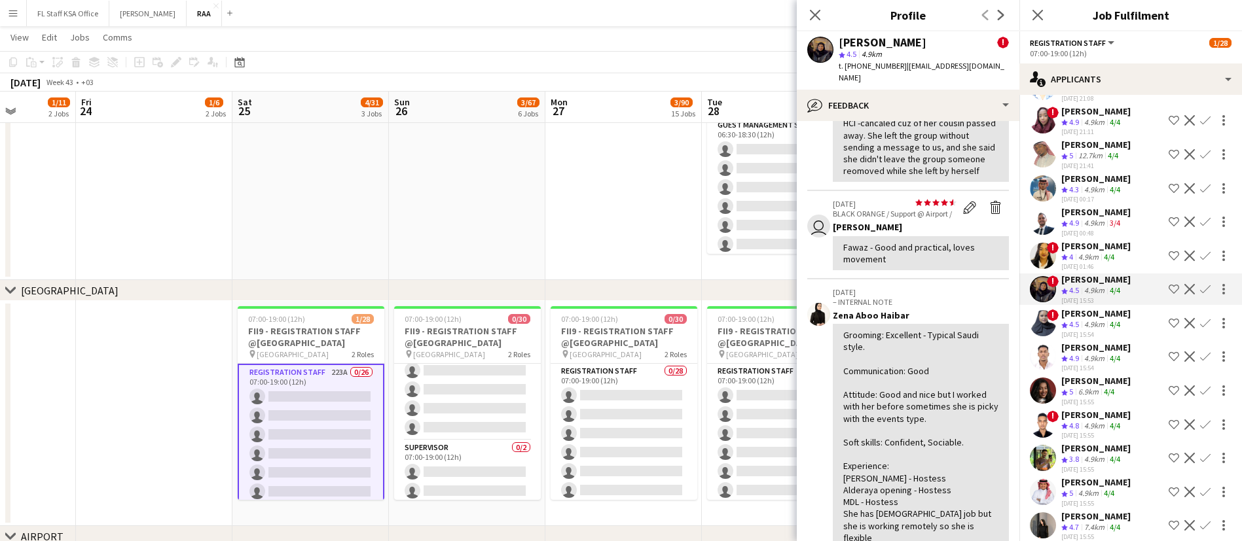
scroll to position [218, 0]
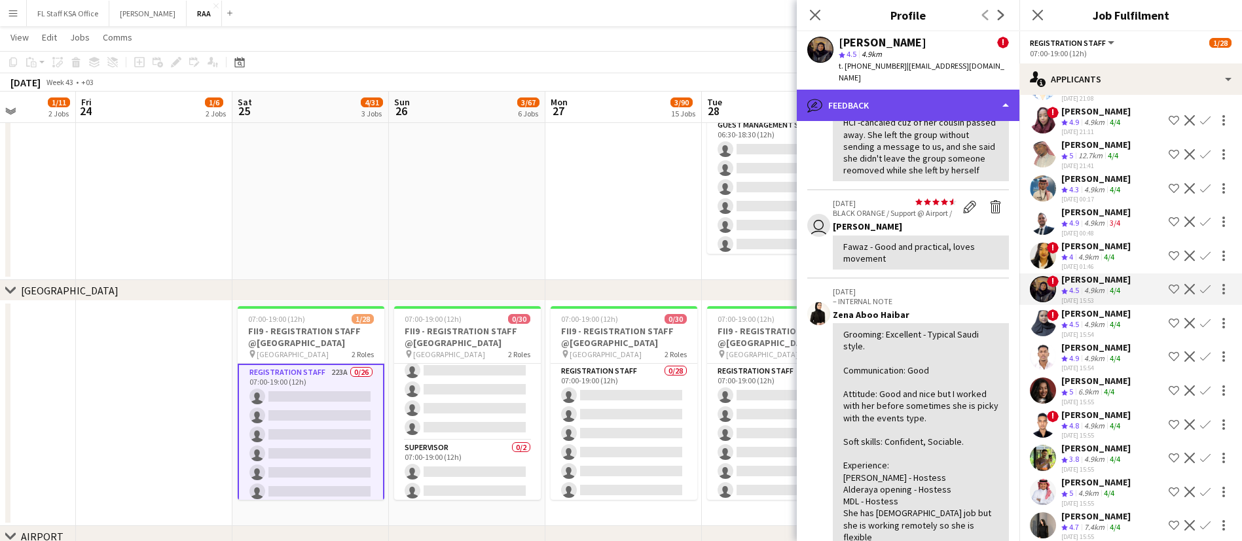
click at [898, 98] on div "bubble-pencil Feedback" at bounding box center [908, 105] width 223 height 31
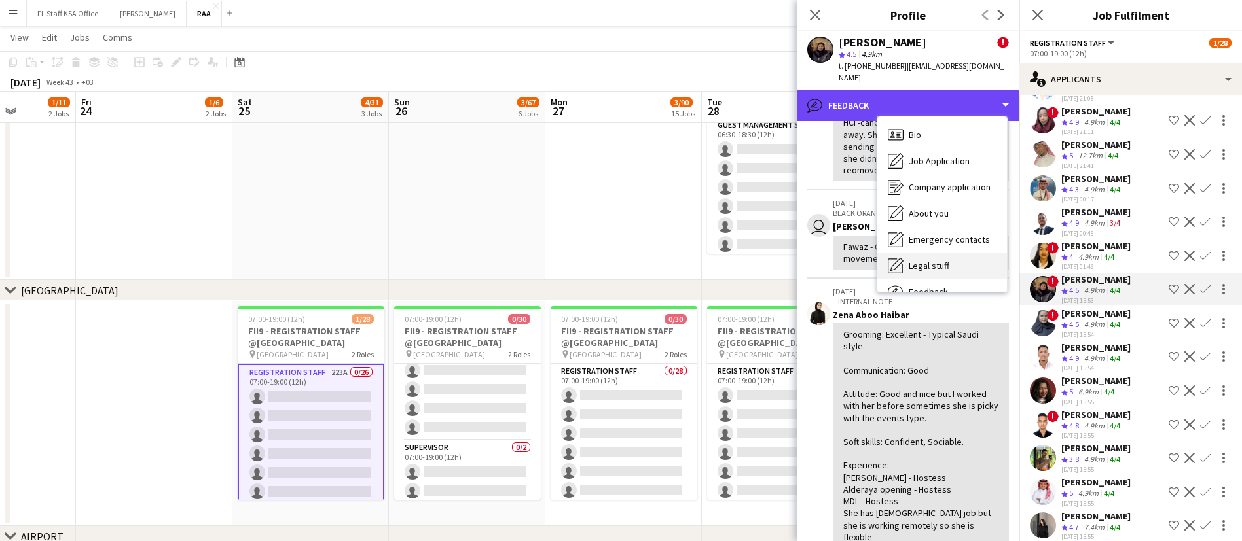
scroll to position [45, 0]
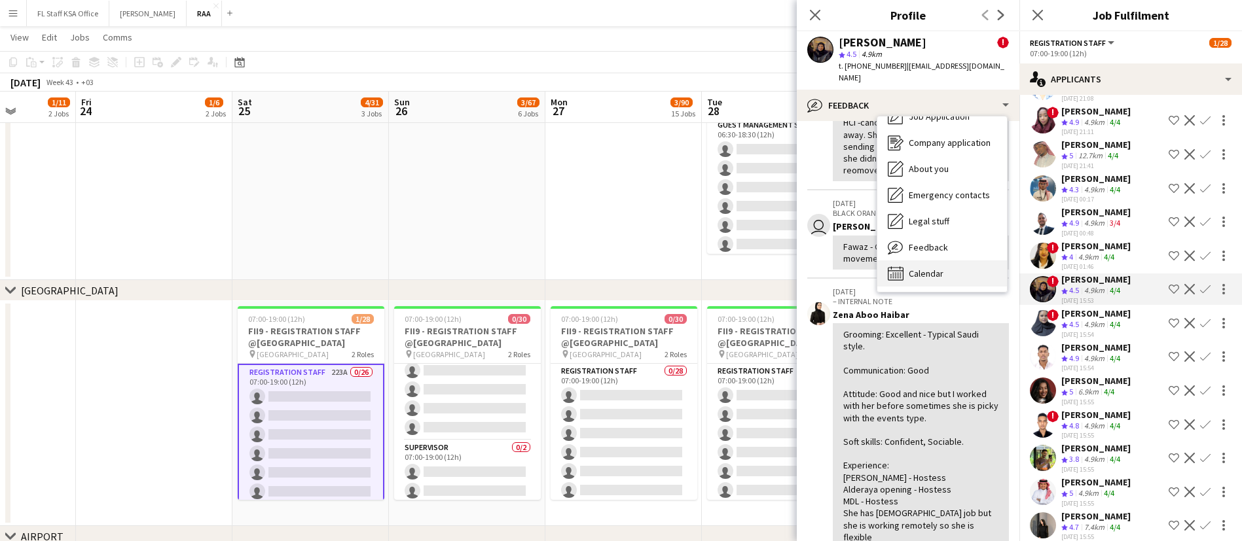
click at [951, 261] on div "Calendar Calendar" at bounding box center [942, 274] width 130 height 26
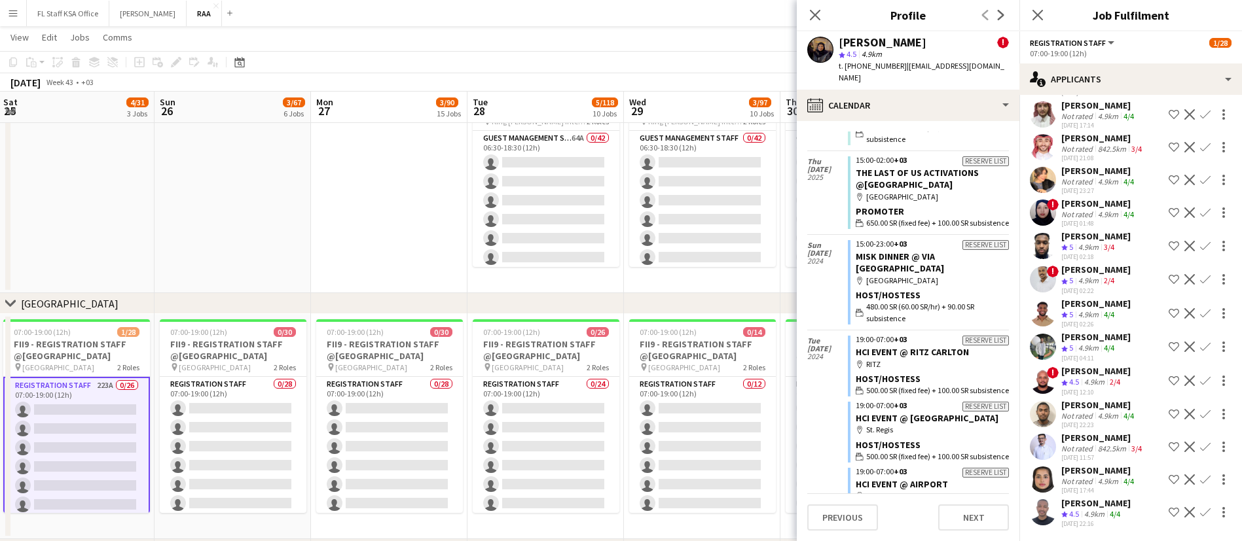
scroll to position [7290, 0]
click at [1070, 177] on div "Not rated" at bounding box center [1078, 182] width 34 height 10
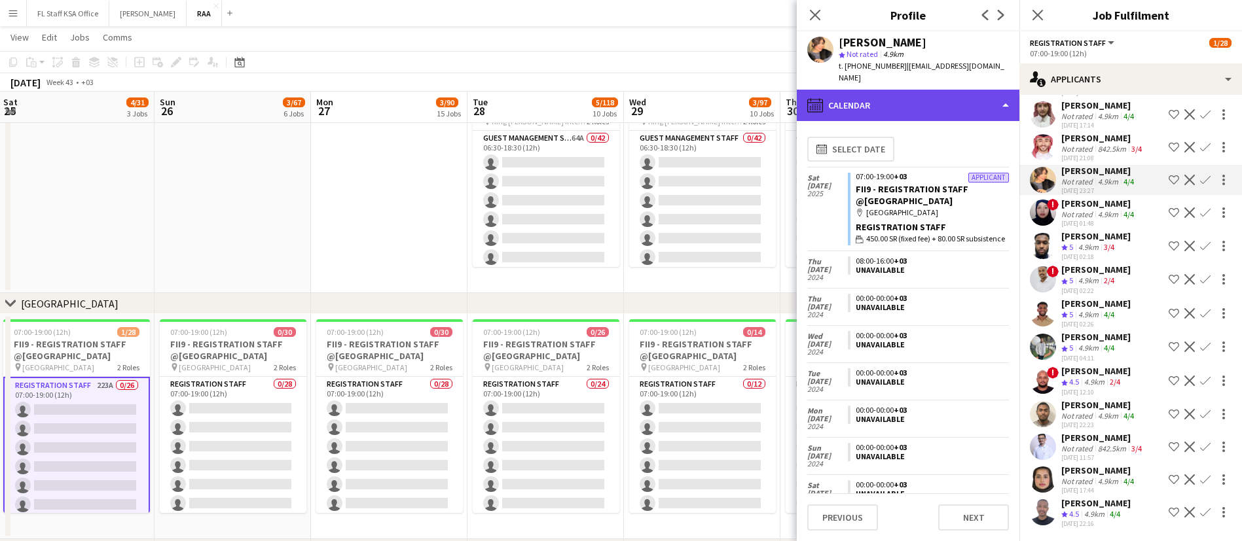
click at [930, 92] on div "calendar-full Calendar" at bounding box center [908, 105] width 223 height 31
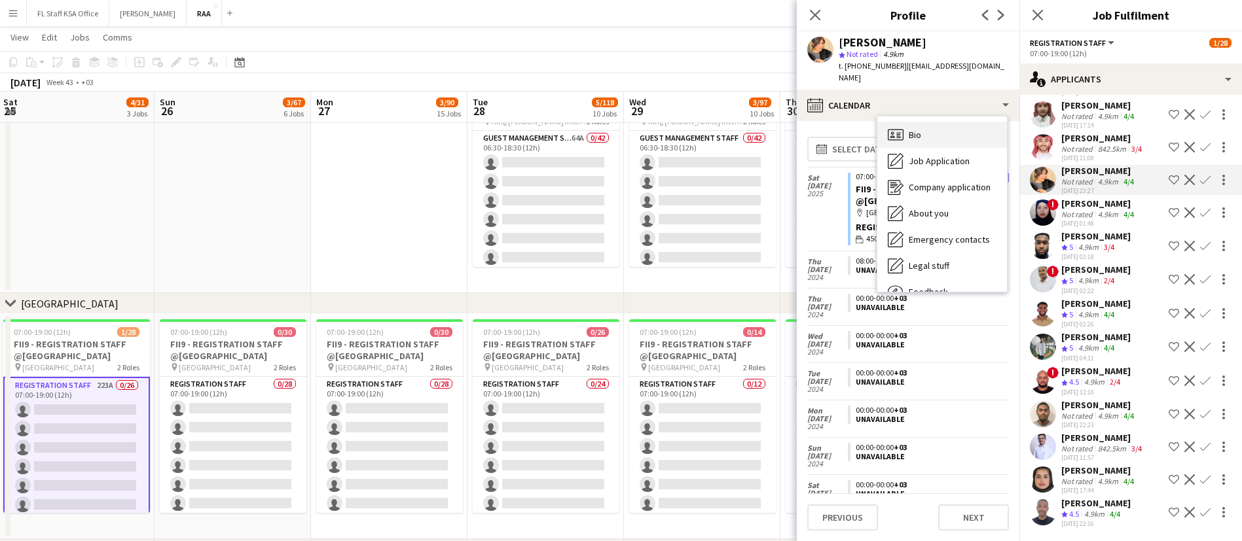
click at [941, 123] on div "Bio Bio" at bounding box center [942, 135] width 130 height 26
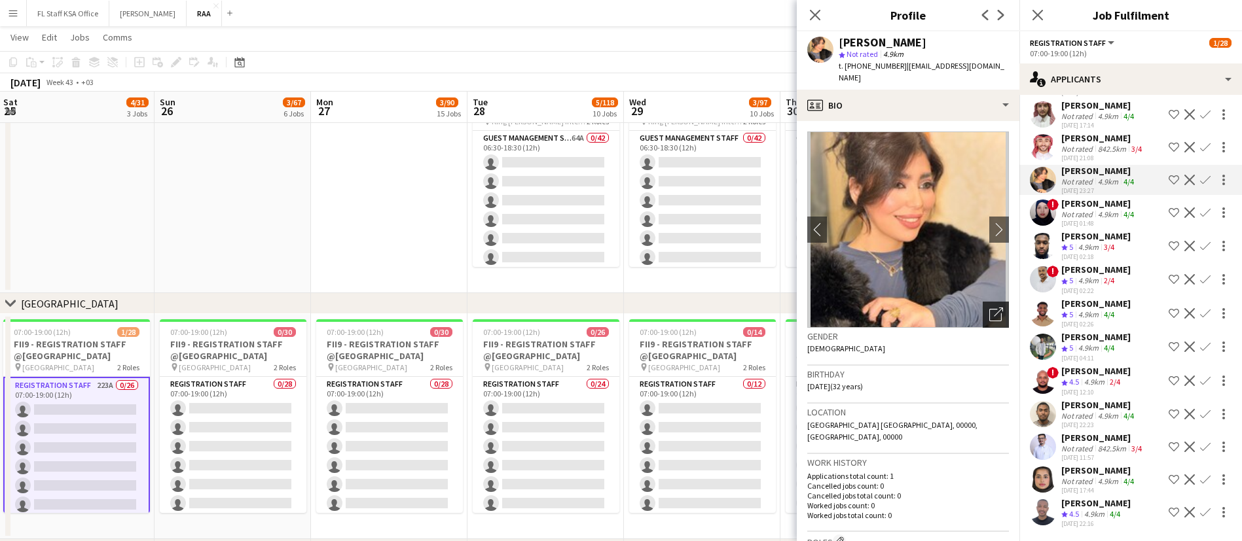
click at [989, 308] on icon "Open photos pop-in" at bounding box center [996, 315] width 14 height 14
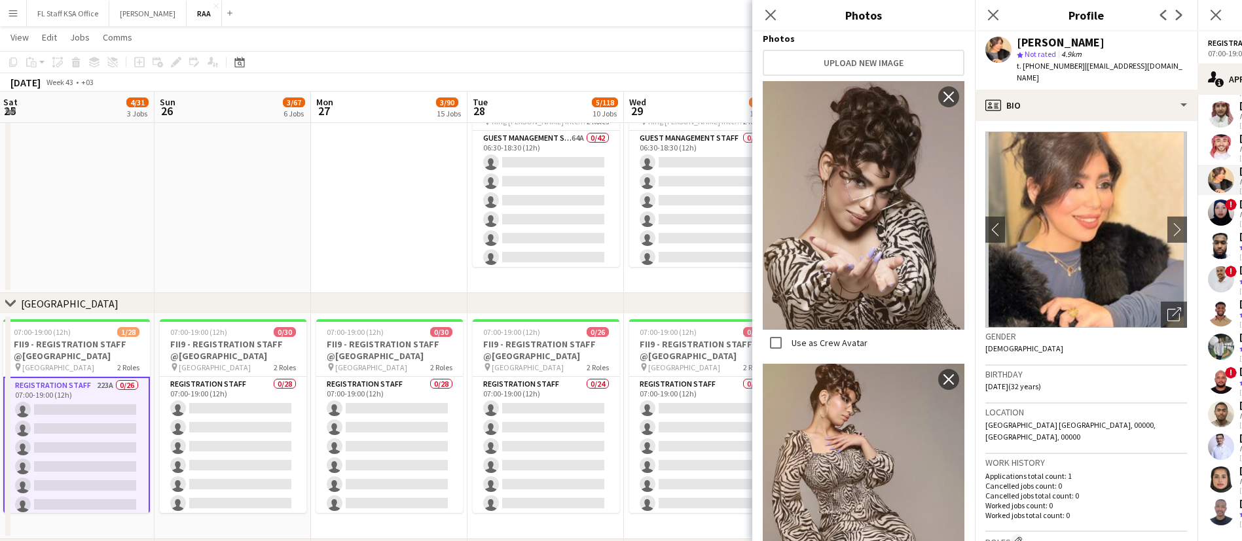
scroll to position [0, 0]
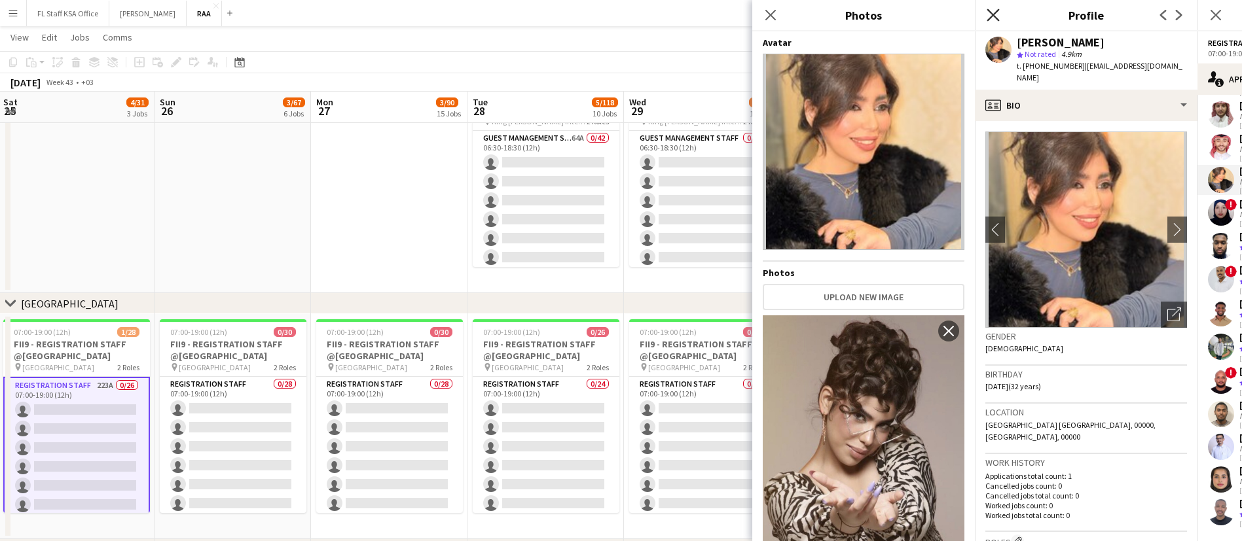
click at [993, 14] on icon at bounding box center [993, 15] width 12 height 12
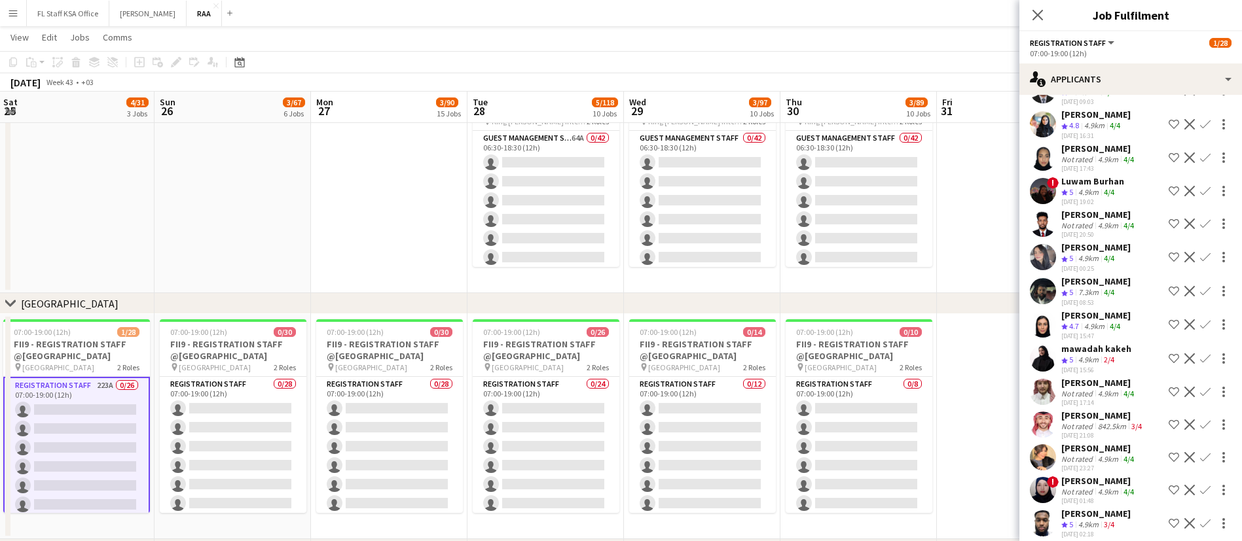
scroll to position [6866, 0]
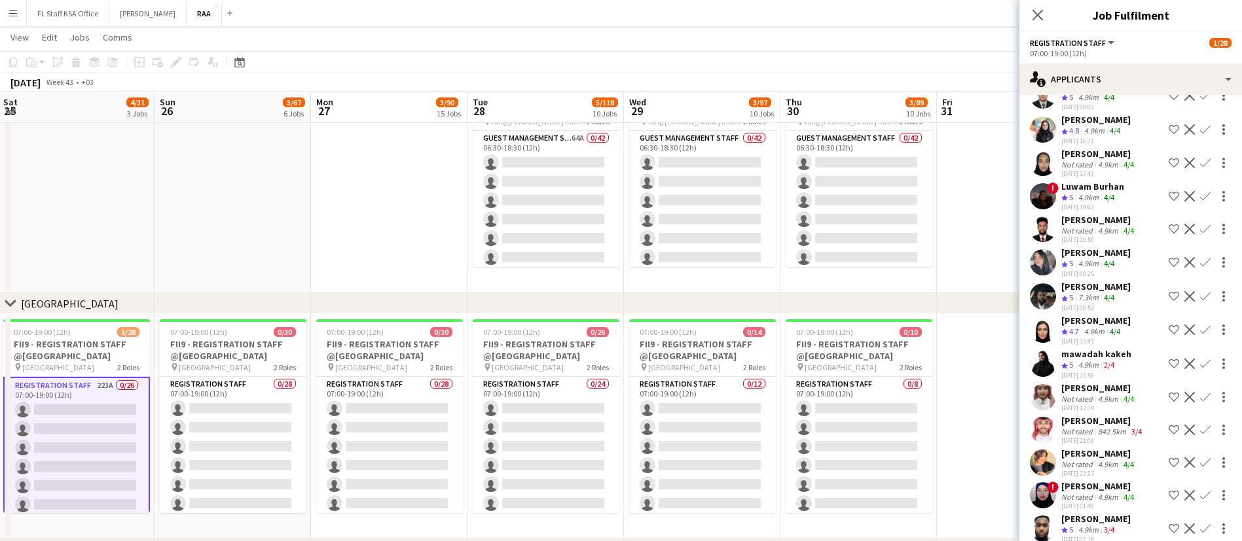
click at [1087, 103] on div "4.9km" at bounding box center [1089, 97] width 26 height 11
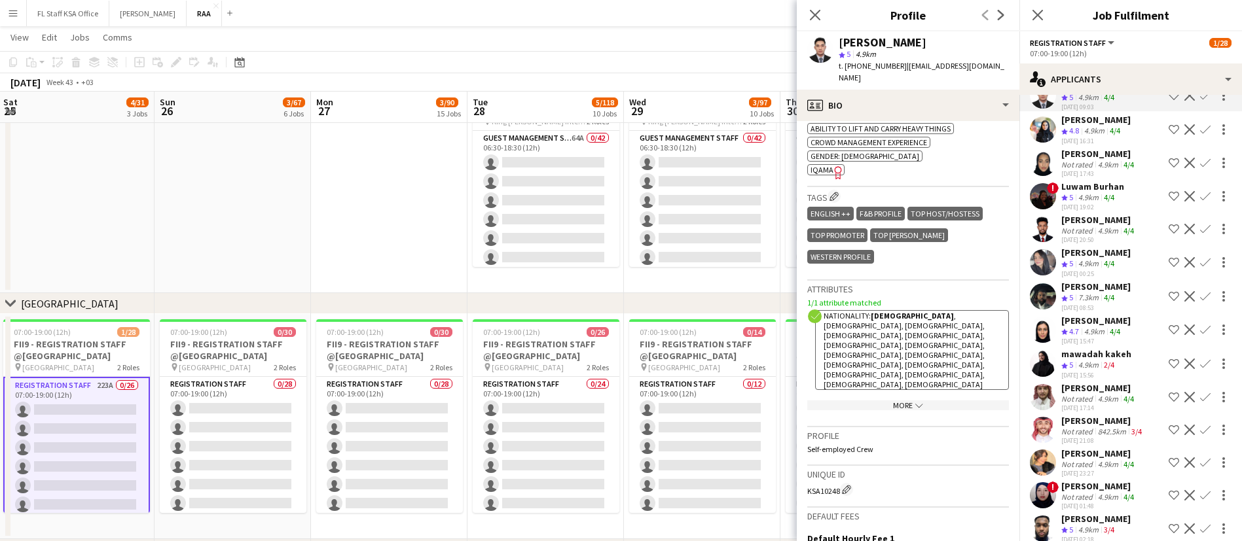
scroll to position [526, 0]
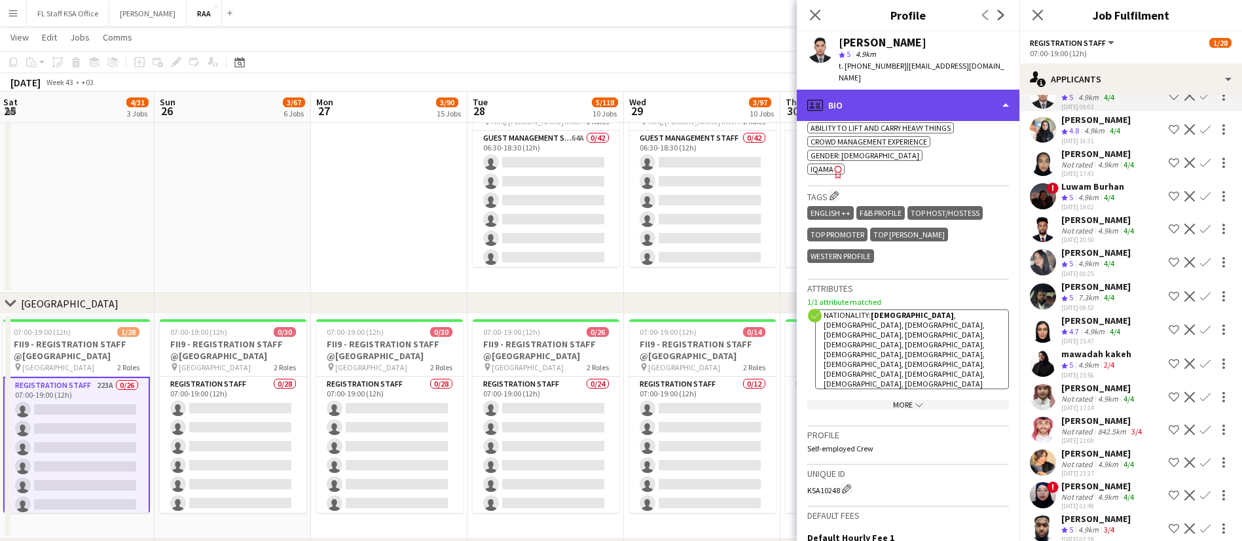
click at [875, 96] on div "profile Bio" at bounding box center [908, 105] width 223 height 31
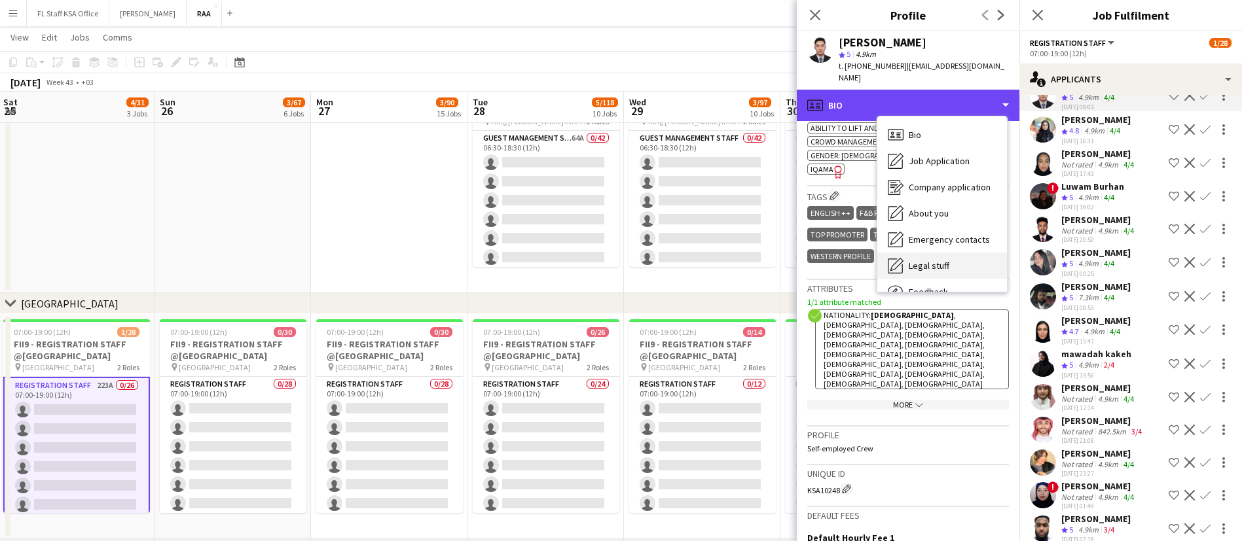
scroll to position [45, 0]
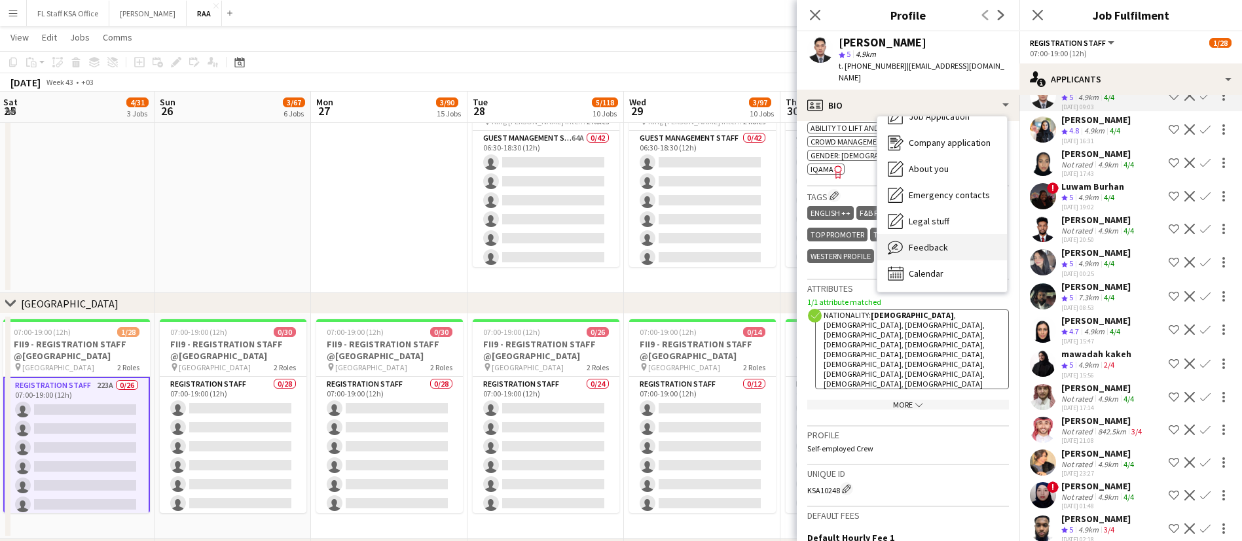
click at [944, 242] on span "Feedback" at bounding box center [928, 248] width 39 height 12
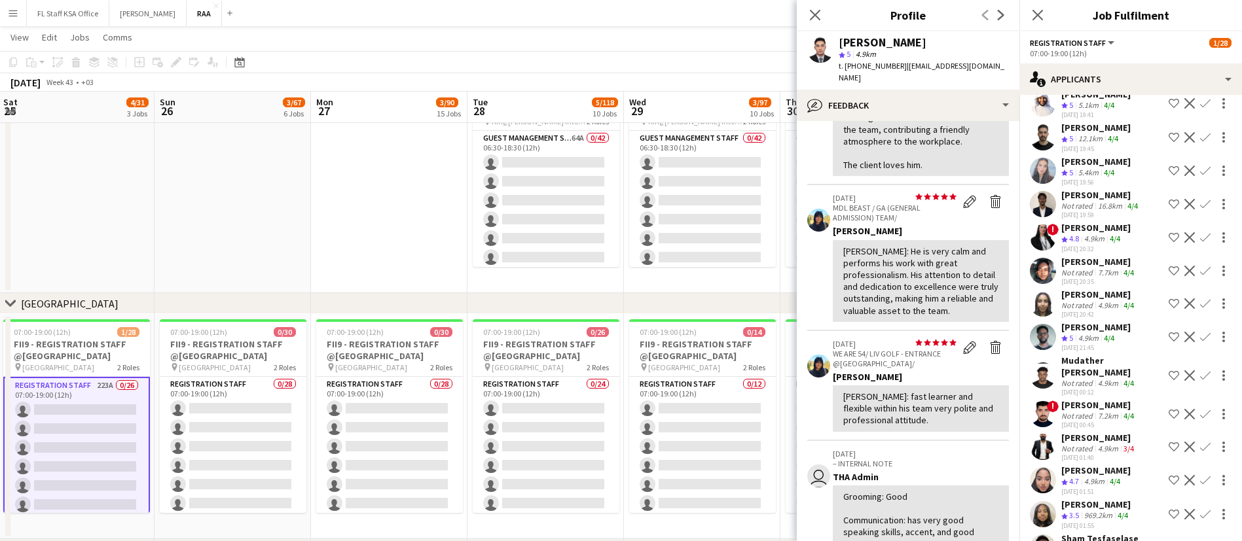
scroll to position [5320, 0]
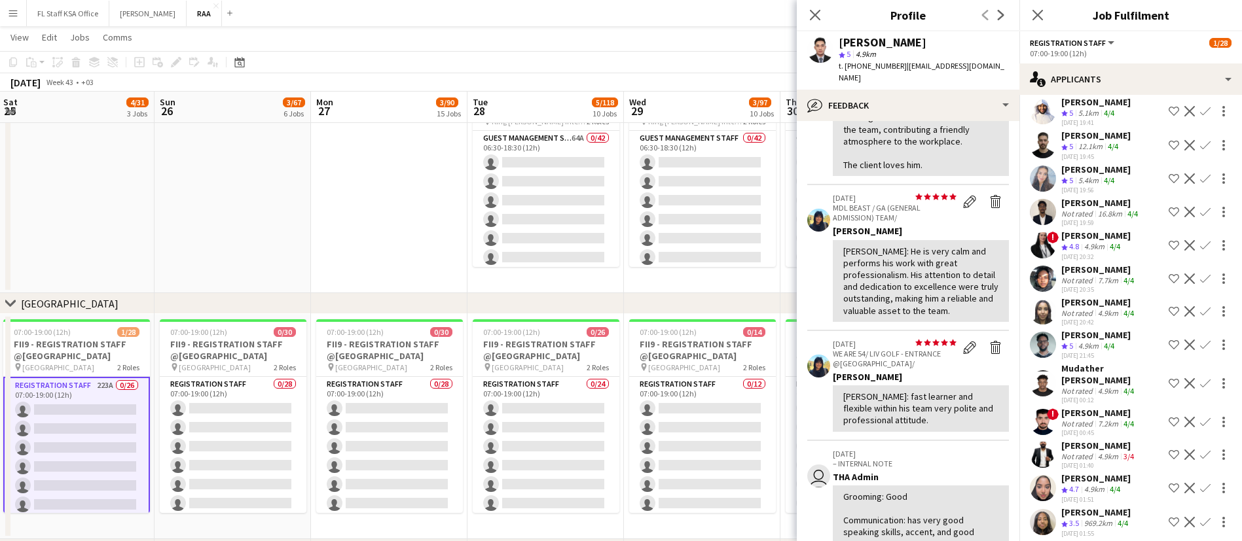
click at [1085, 75] on div "[PERSON_NAME]" at bounding box center [1098, 70] width 75 height 12
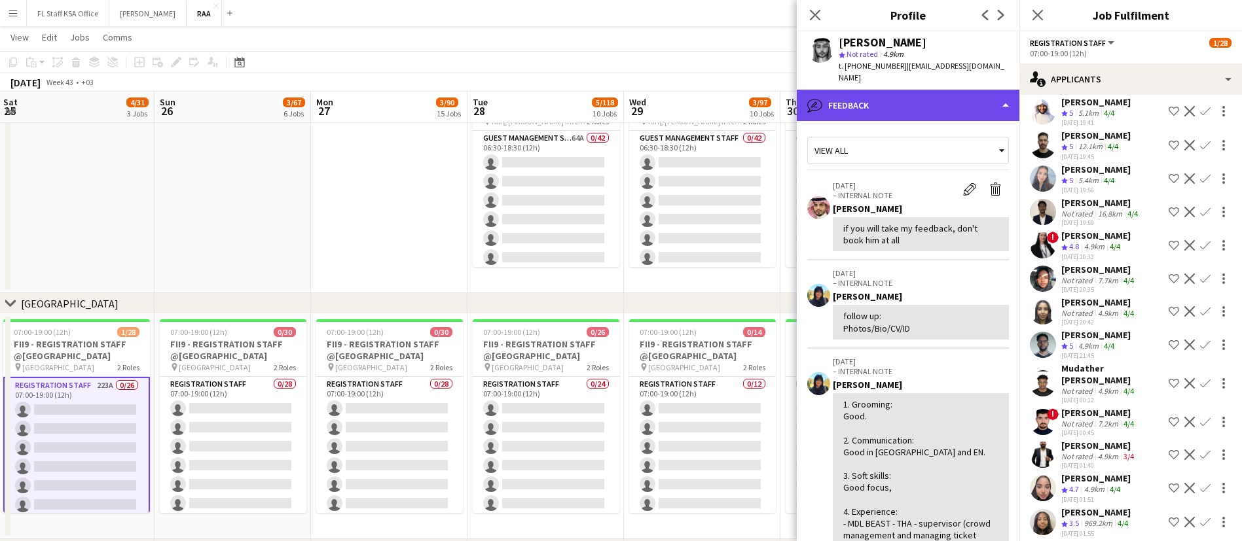
click at [893, 92] on div "bubble-pencil Feedback" at bounding box center [908, 105] width 223 height 31
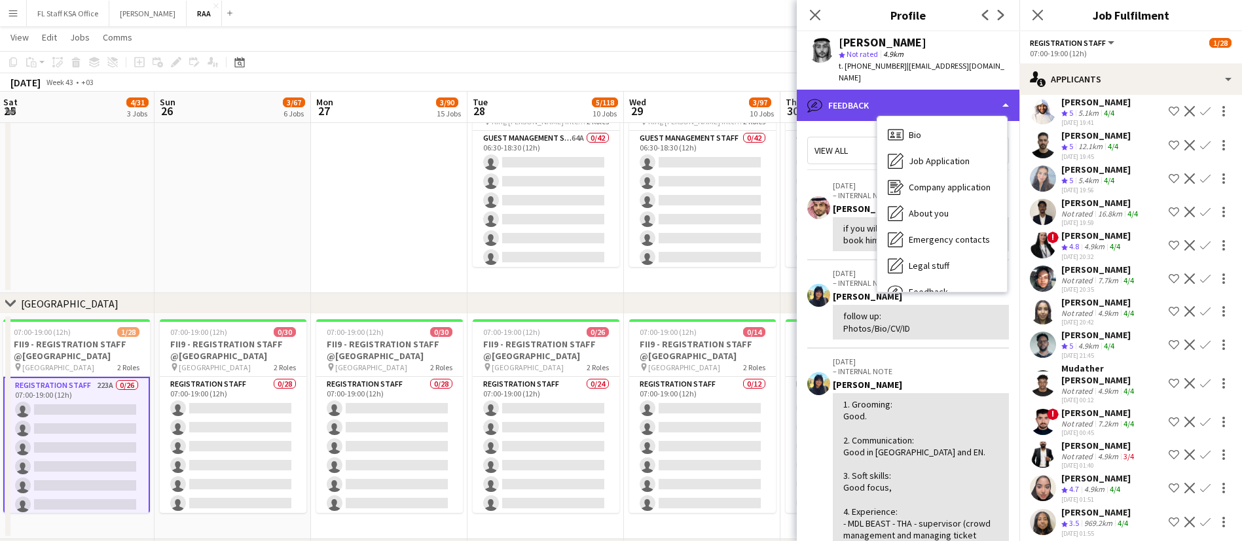
click at [893, 92] on div "bubble-pencil Feedback" at bounding box center [908, 105] width 223 height 31
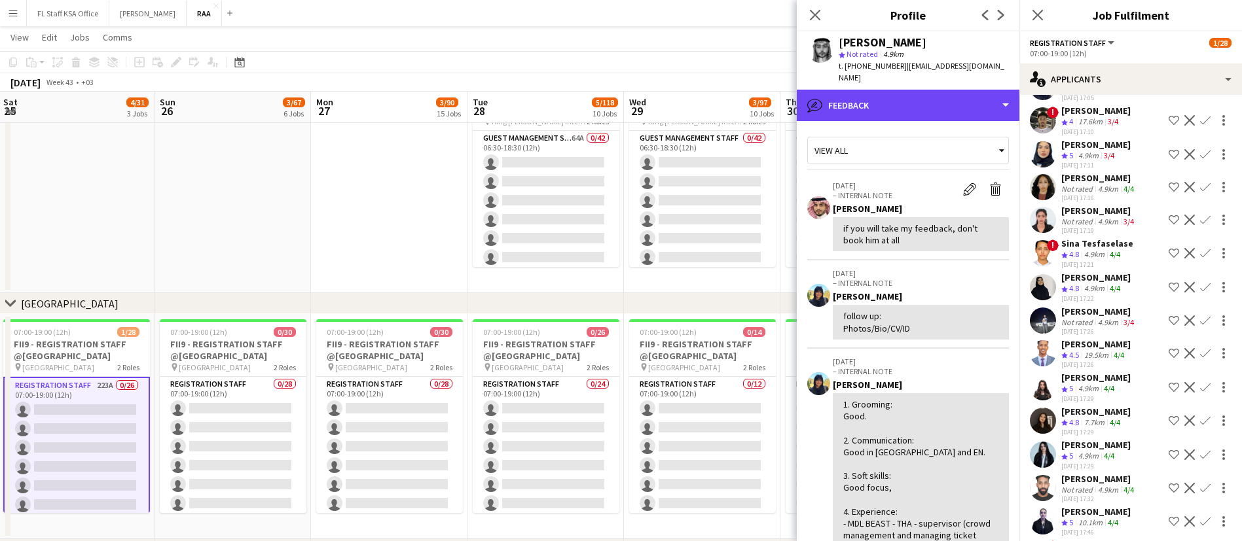
scroll to position [4270, 0]
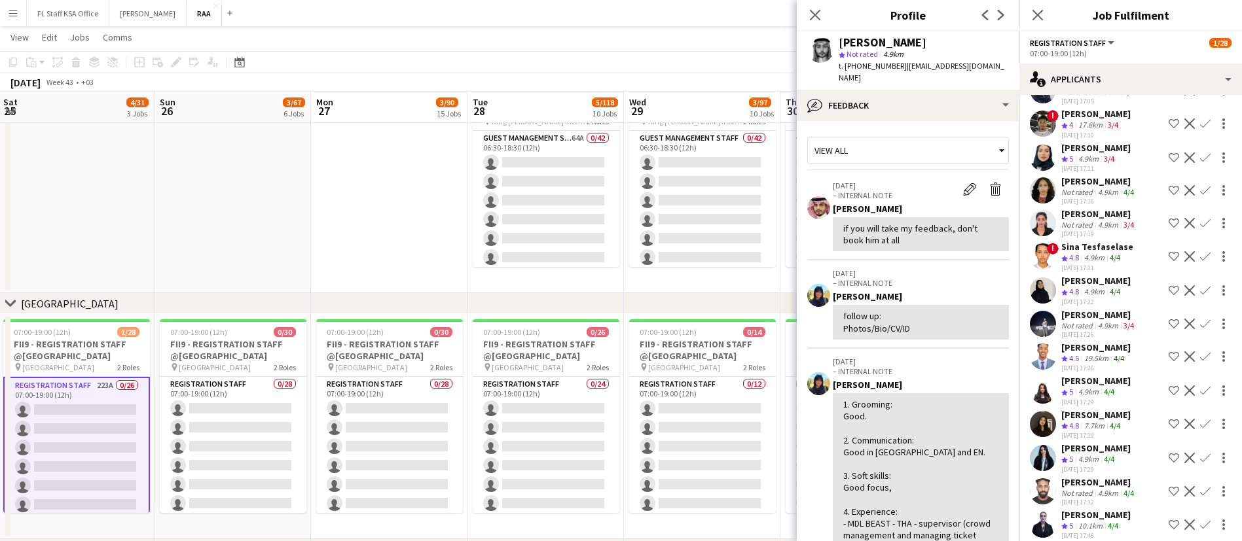
click at [1061, 105] on div "[PERSON_NAME] Not rated 4.9km 4/4 [DATE] 17:05 Shortlist crew Decline Confirm" at bounding box center [1130, 90] width 223 height 30
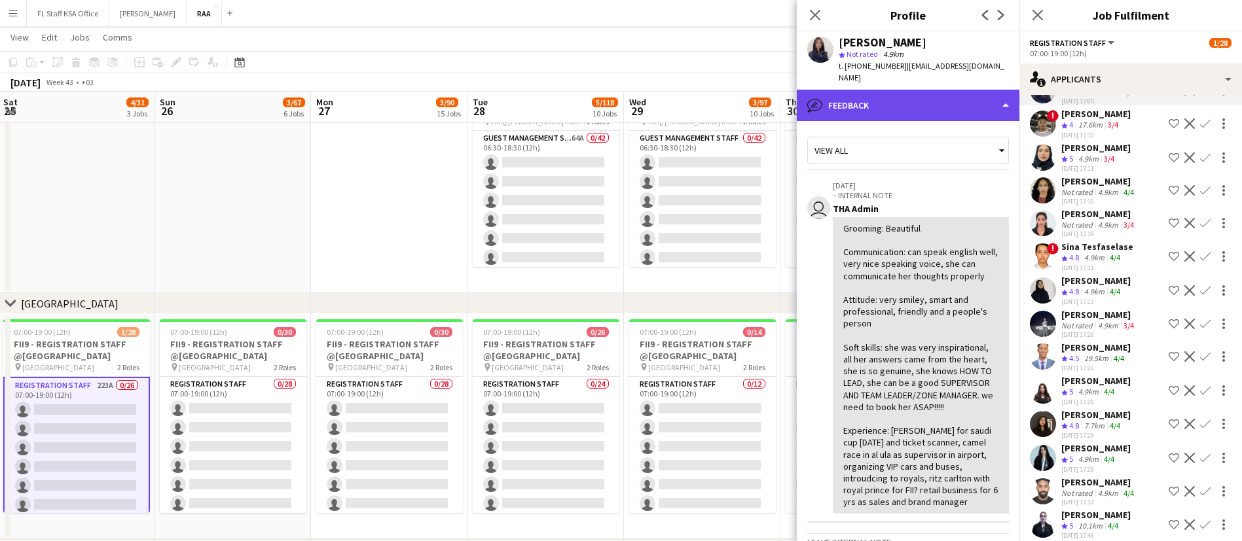
click at [932, 104] on div "bubble-pencil Feedback" at bounding box center [908, 105] width 223 height 31
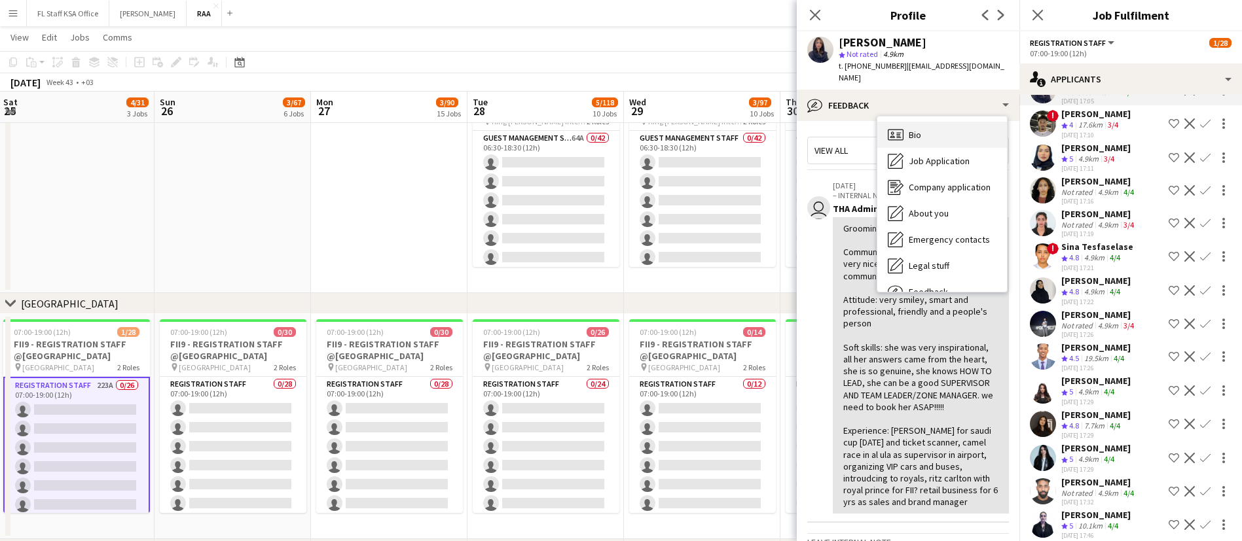
click at [941, 122] on div "Bio Bio" at bounding box center [942, 135] width 130 height 26
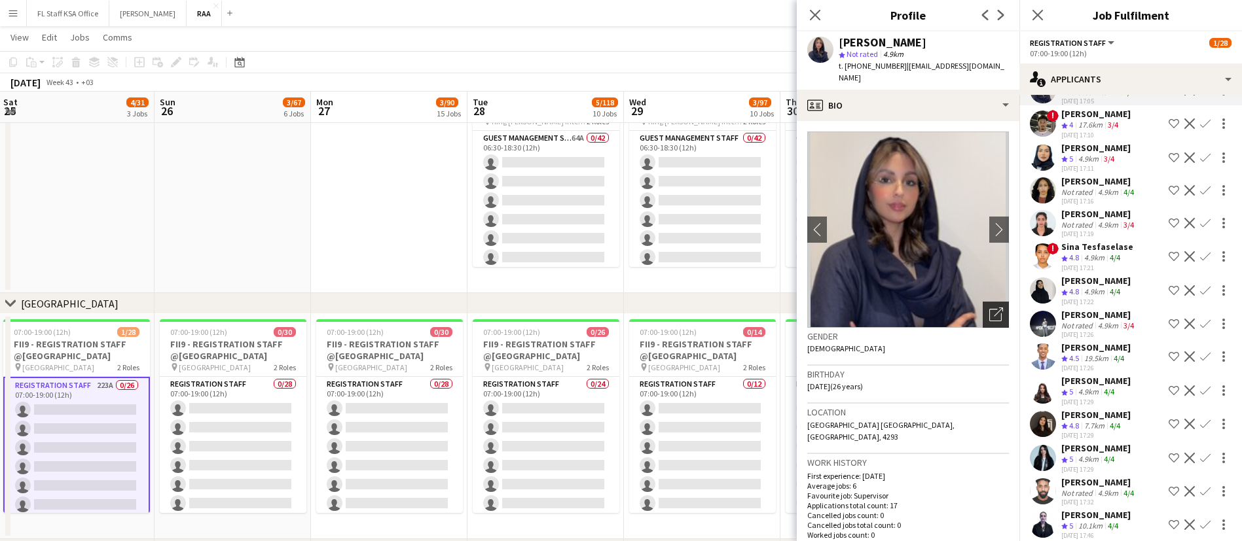
click at [989, 308] on icon "Open photos pop-in" at bounding box center [996, 315] width 14 height 14
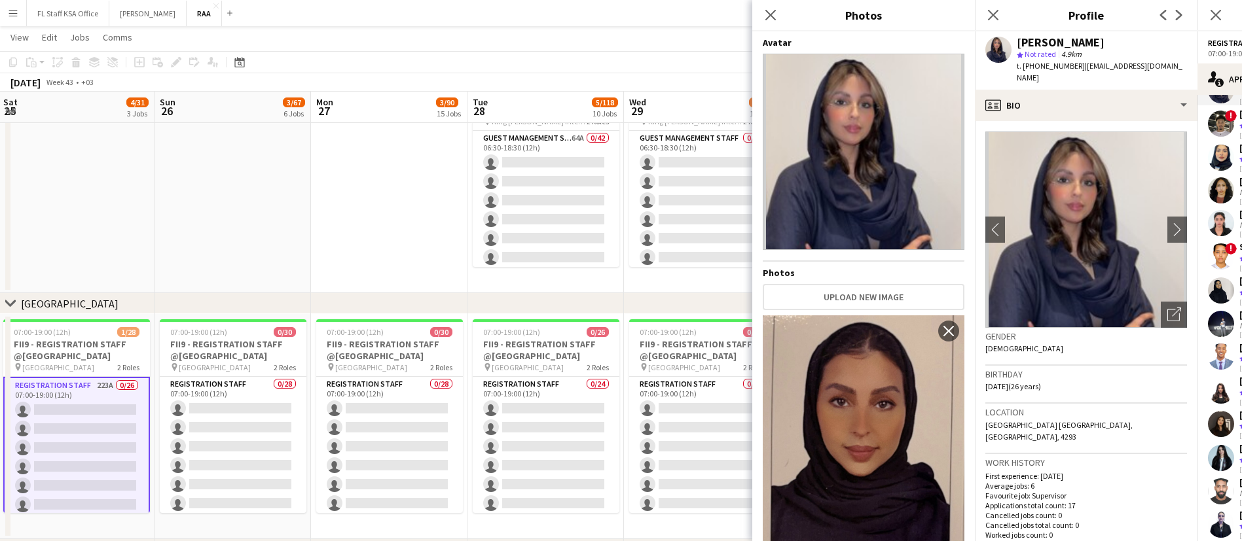
scroll to position [11, 0]
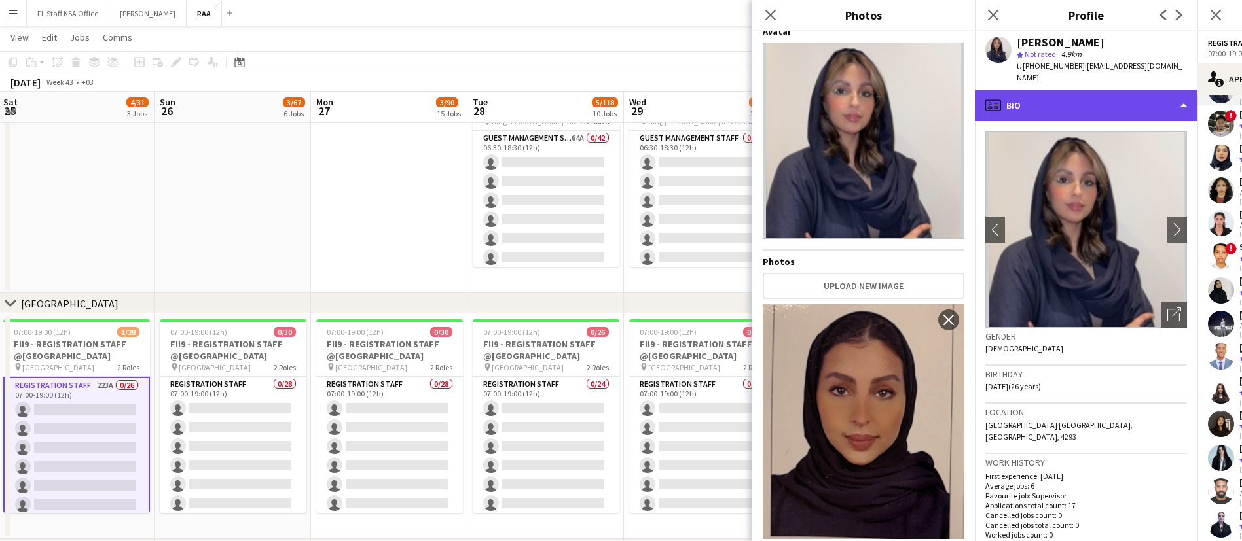
click at [1065, 94] on div "profile Bio" at bounding box center [1086, 105] width 223 height 31
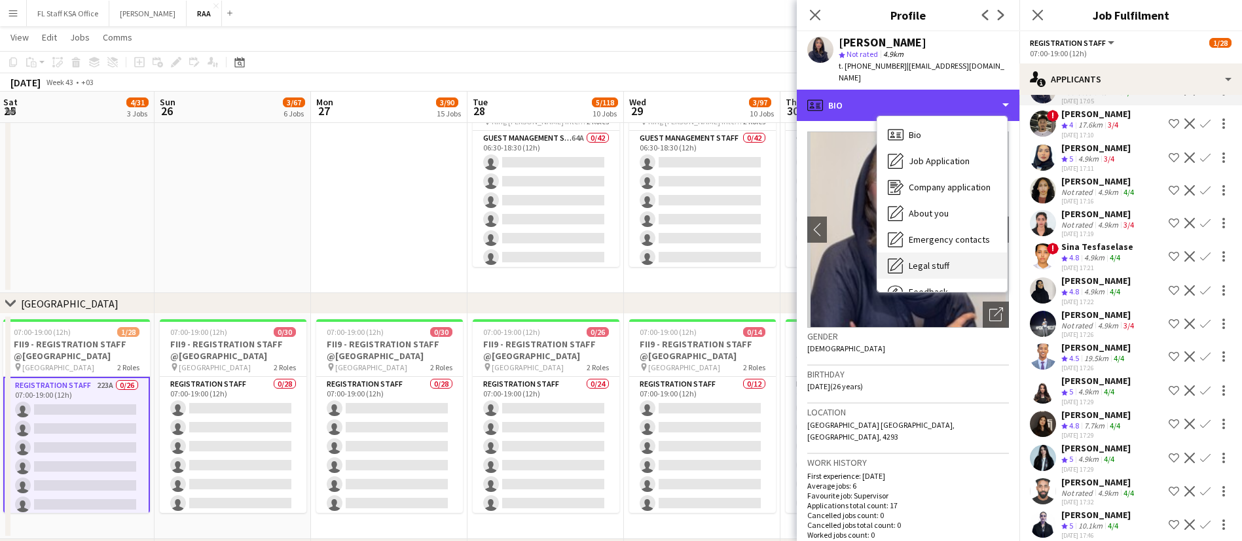
scroll to position [45, 0]
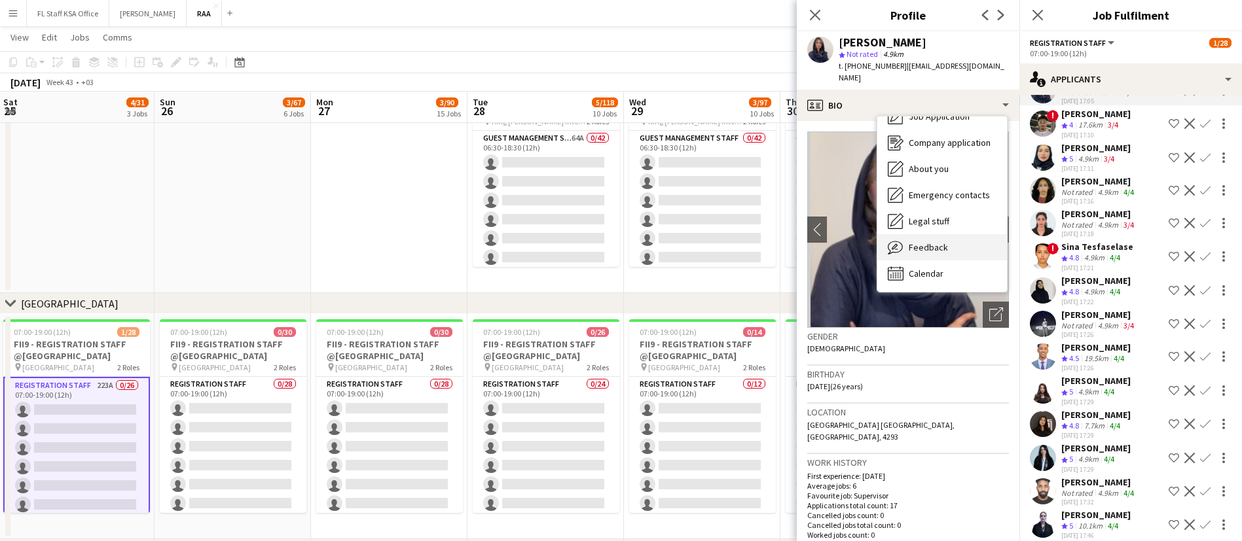
click at [926, 242] on span "Feedback" at bounding box center [928, 248] width 39 height 12
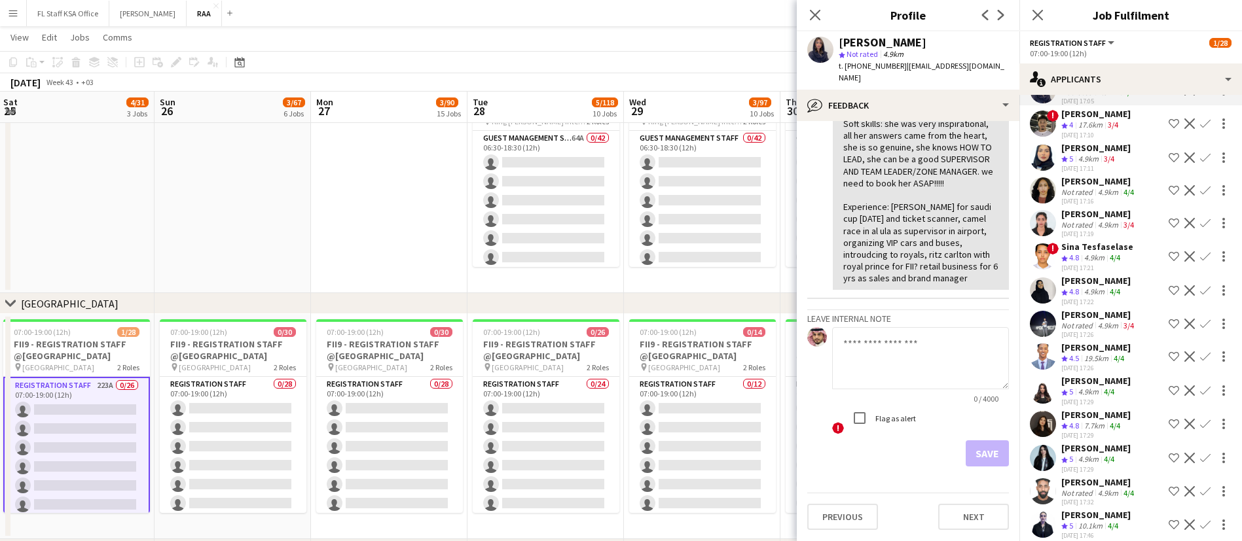
scroll to position [0, 0]
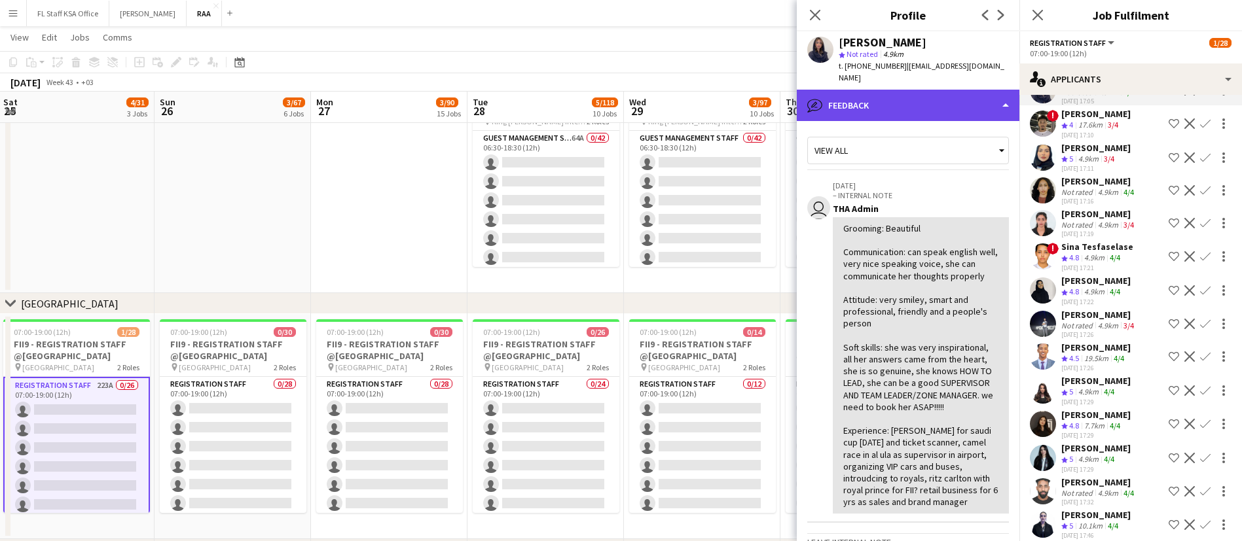
click at [911, 90] on div "bubble-pencil Feedback" at bounding box center [908, 105] width 223 height 31
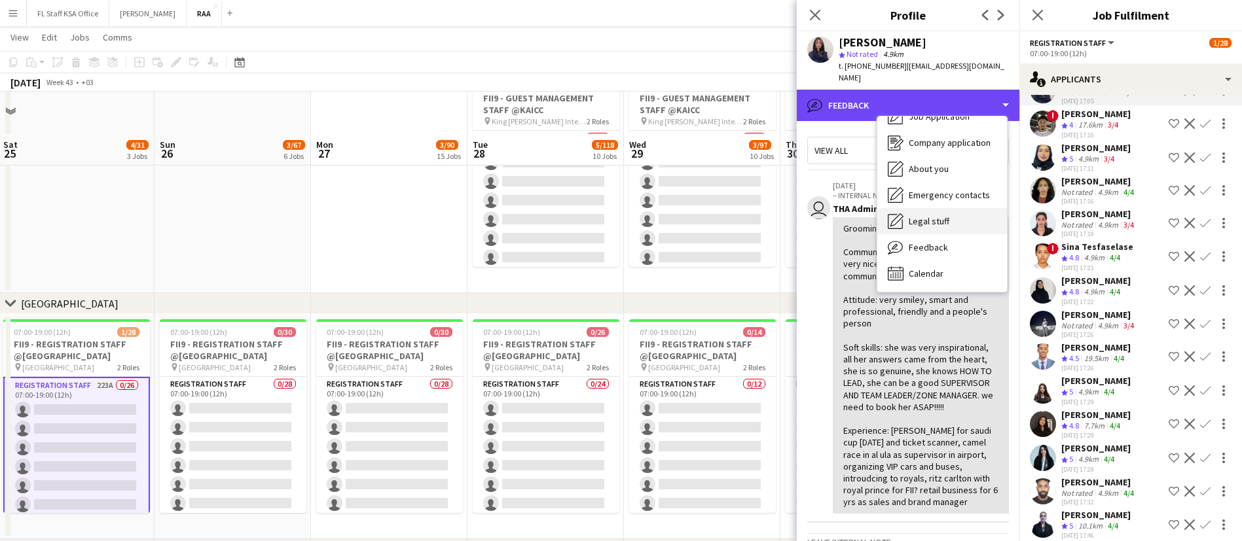
scroll to position [192, 0]
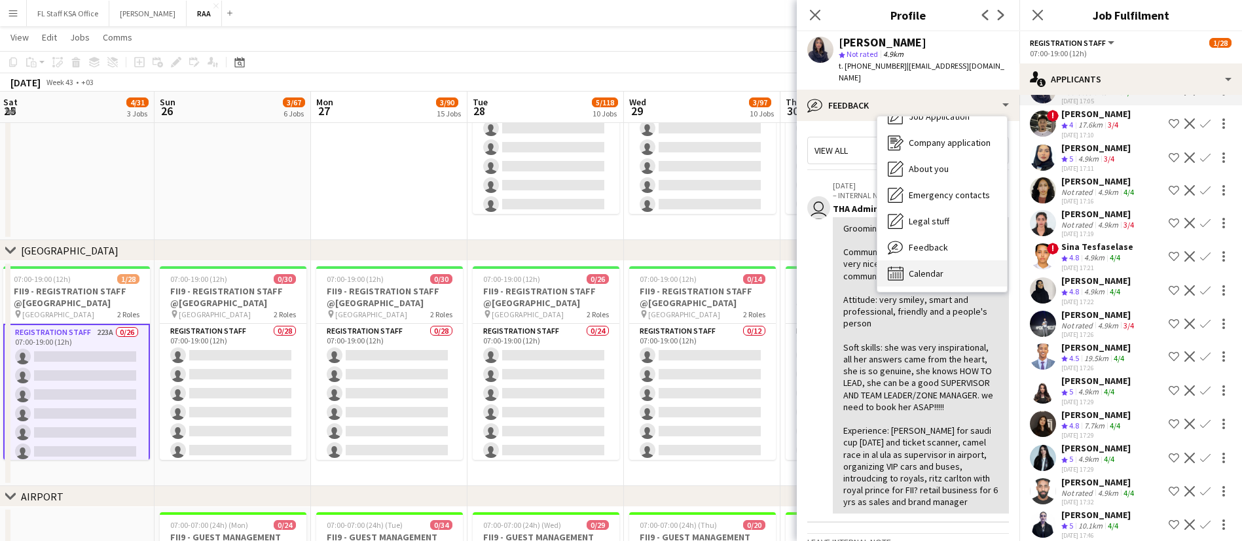
click at [927, 268] on span "Calendar" at bounding box center [926, 274] width 35 height 12
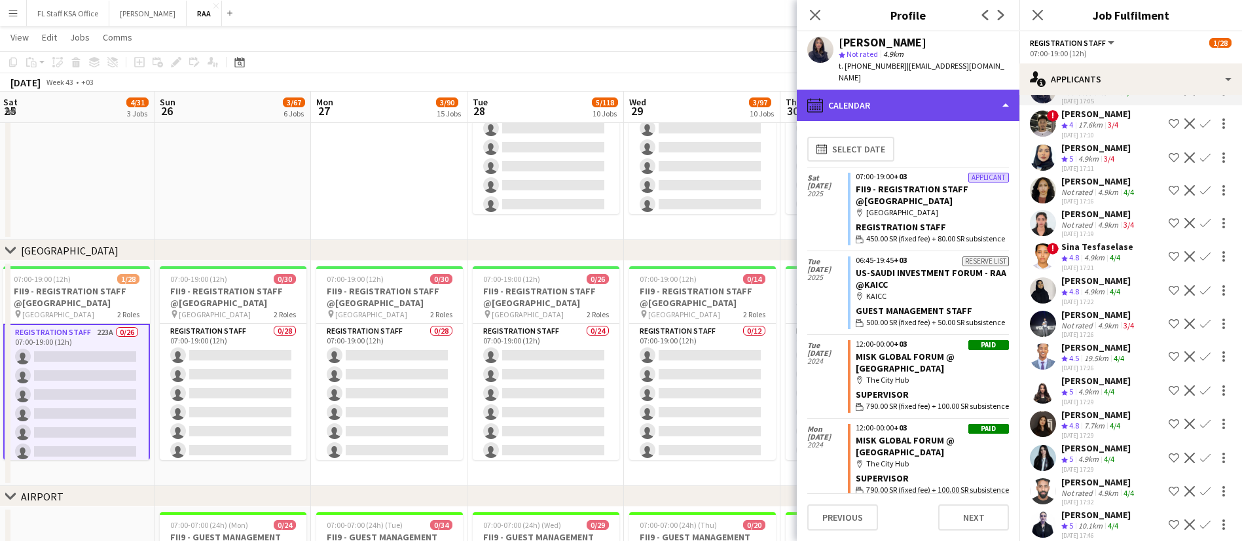
click at [907, 90] on div "calendar-full Calendar" at bounding box center [908, 105] width 223 height 31
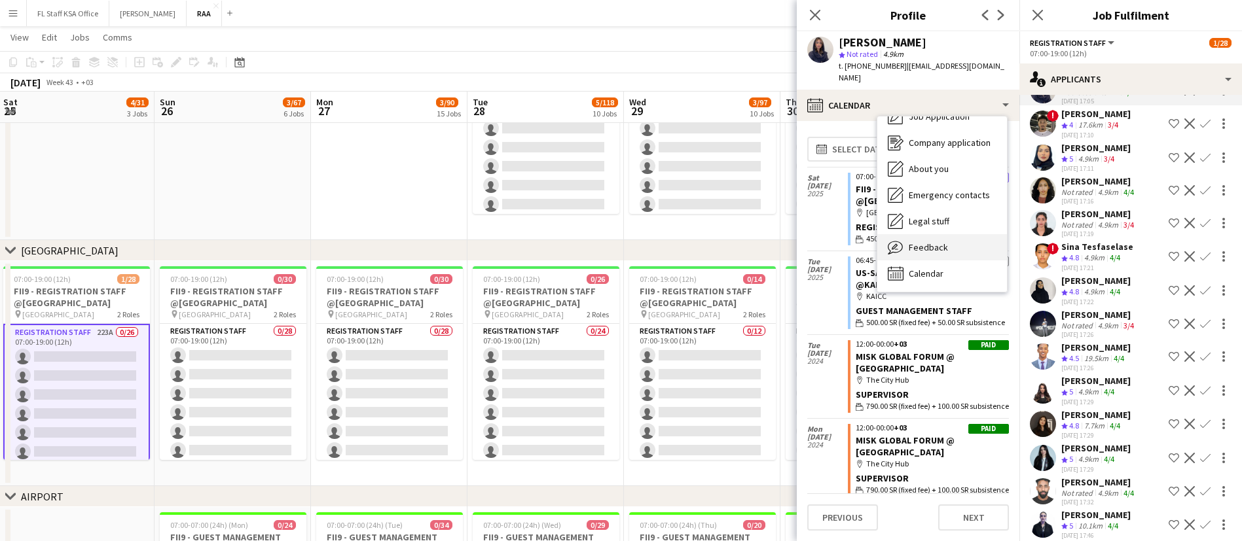
click at [956, 234] on div "Feedback Feedback" at bounding box center [942, 247] width 130 height 26
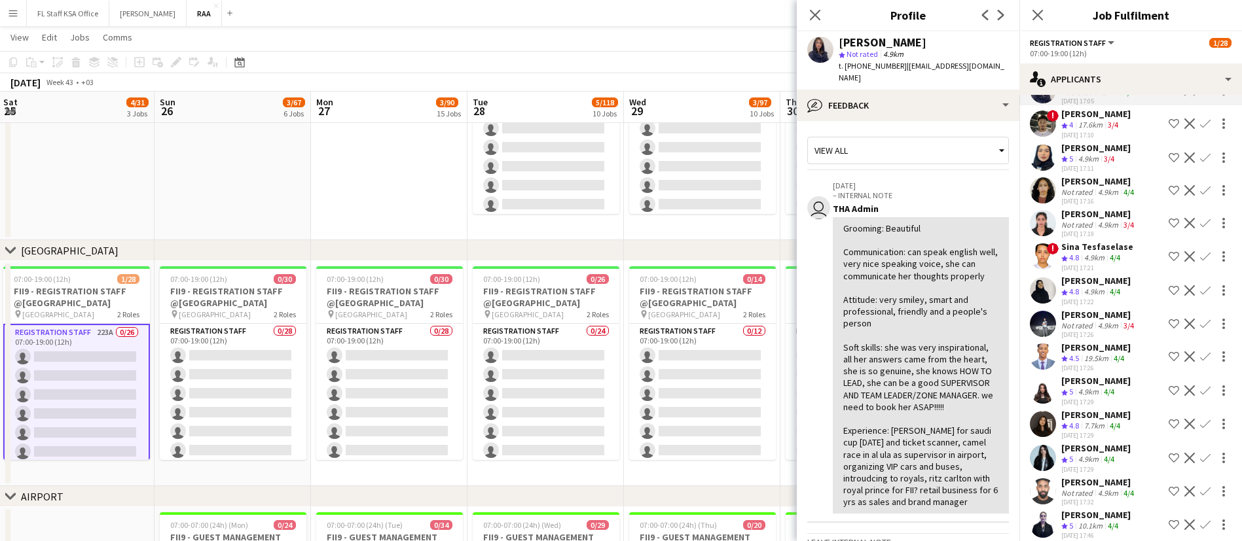
scroll to position [247, 0]
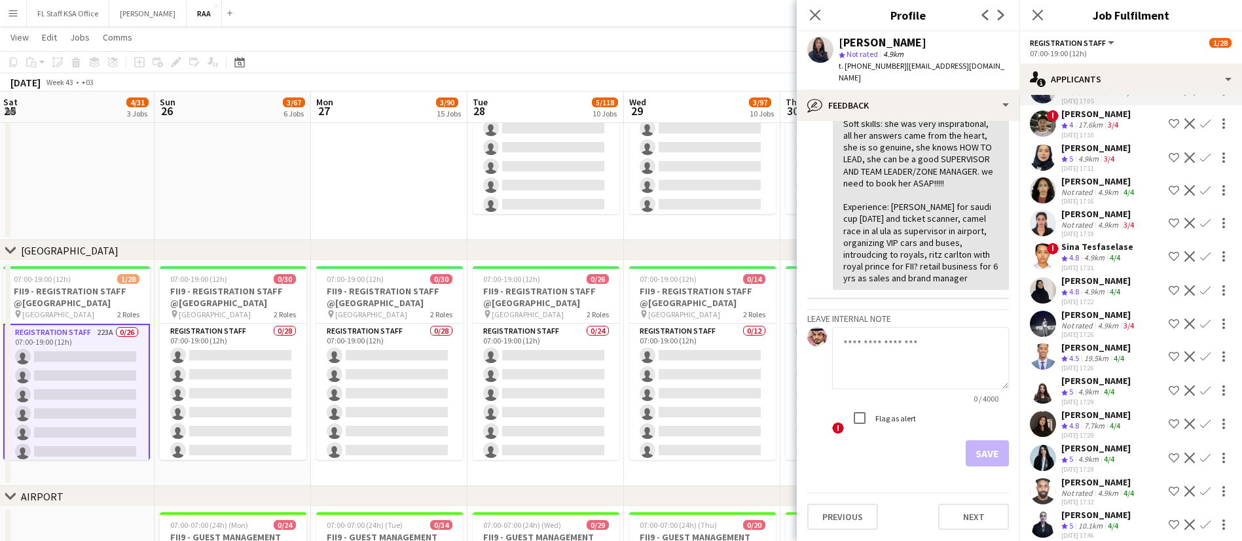
click at [899, 353] on textarea at bounding box center [920, 358] width 177 height 62
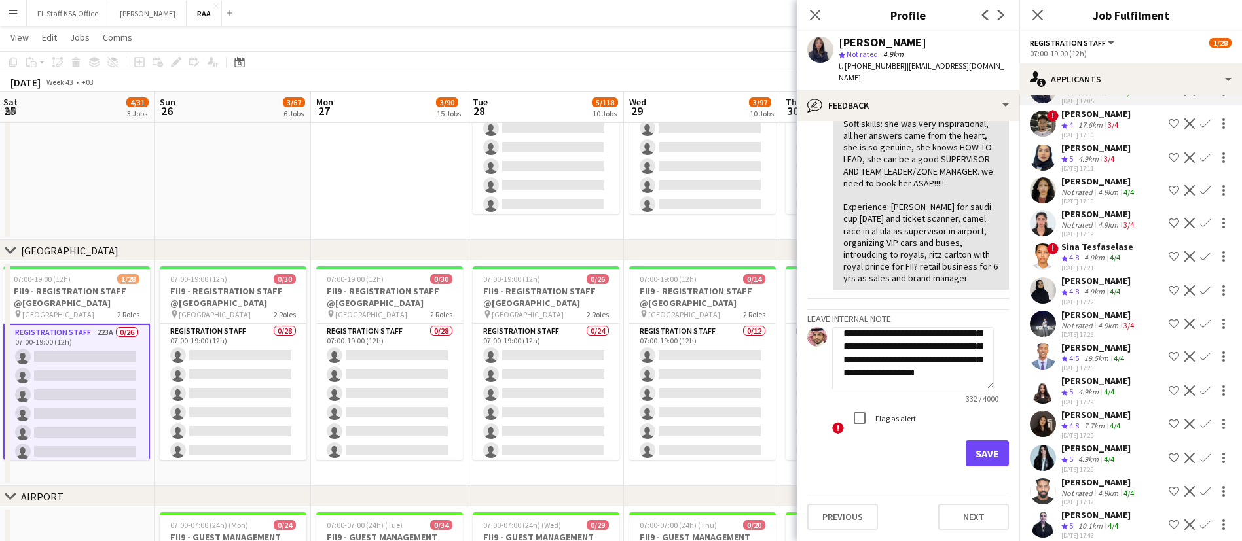
scroll to position [132, 0]
type textarea "**********"
click at [970, 458] on button "Save" at bounding box center [987, 454] width 43 height 26
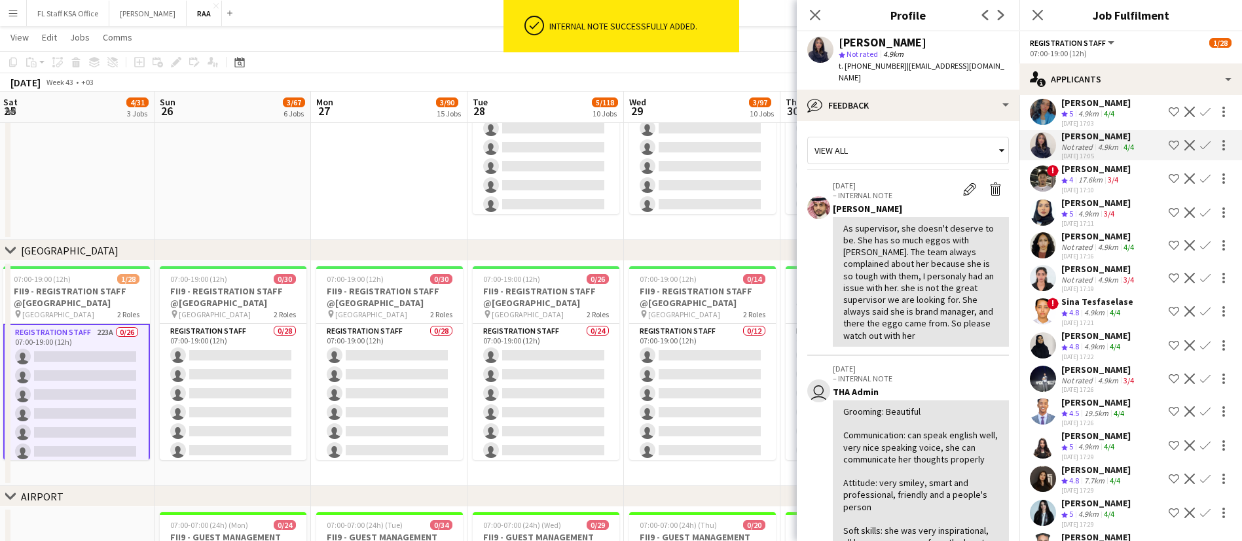
scroll to position [4211, 0]
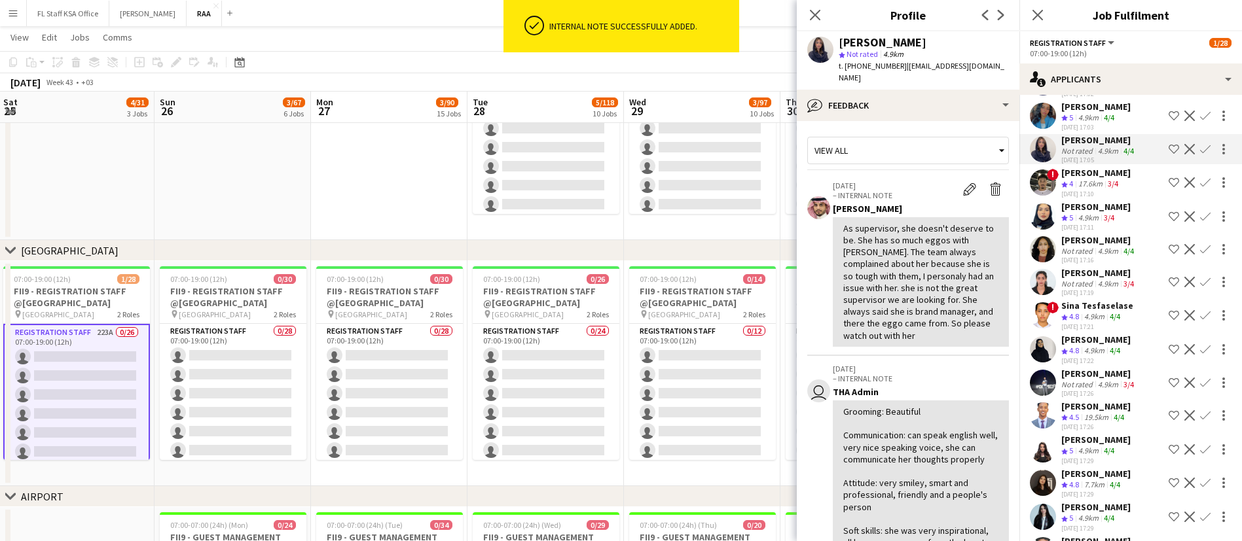
click at [1104, 124] on div "4/4" at bounding box center [1109, 118] width 16 height 11
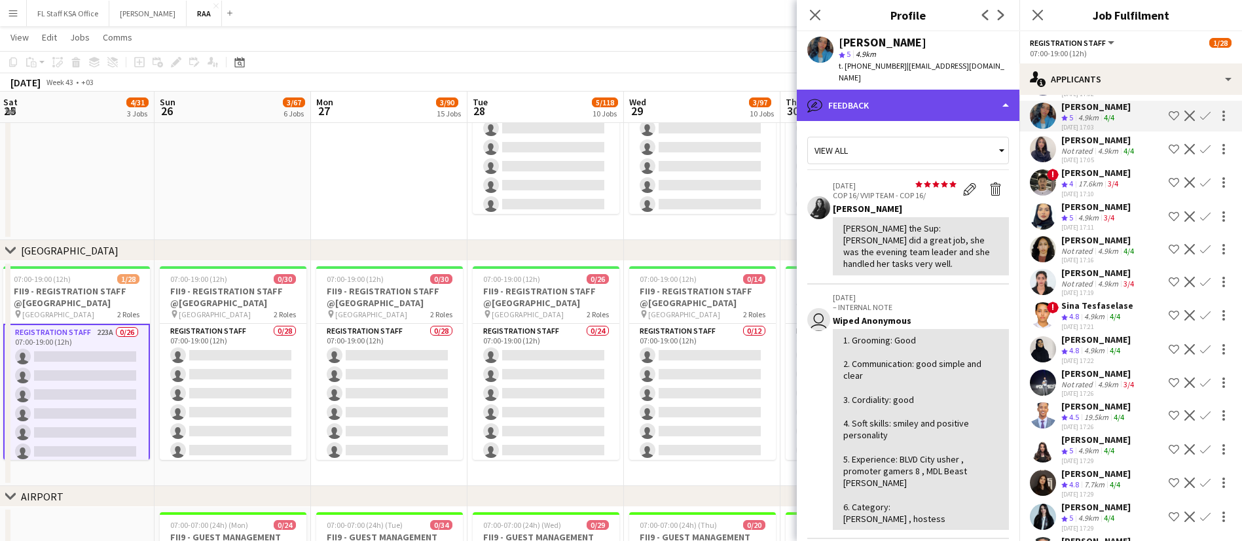
click at [898, 101] on div "bubble-pencil Feedback" at bounding box center [908, 105] width 223 height 31
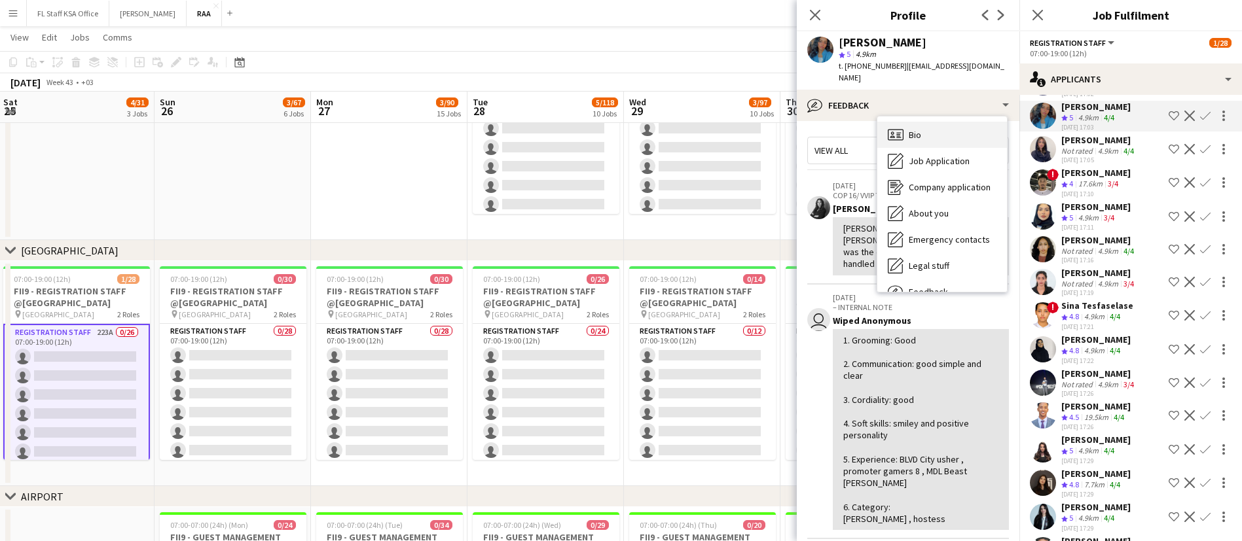
click at [905, 122] on div "Bio Bio" at bounding box center [942, 135] width 130 height 26
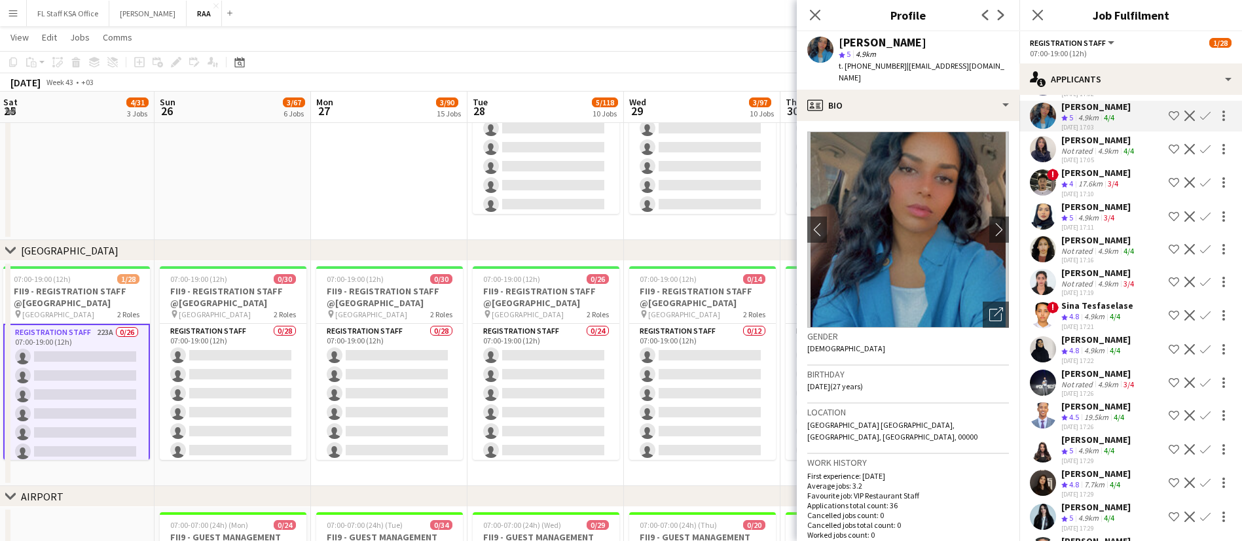
click at [1082, 79] on div "[PERSON_NAME]" at bounding box center [1095, 73] width 69 height 12
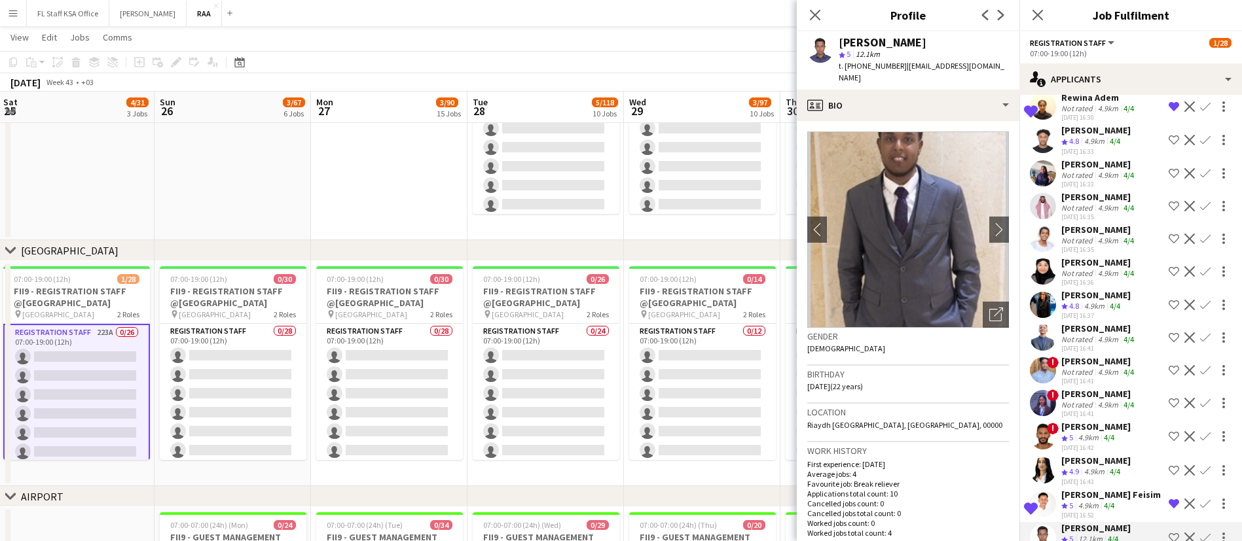
scroll to position [3749, 0]
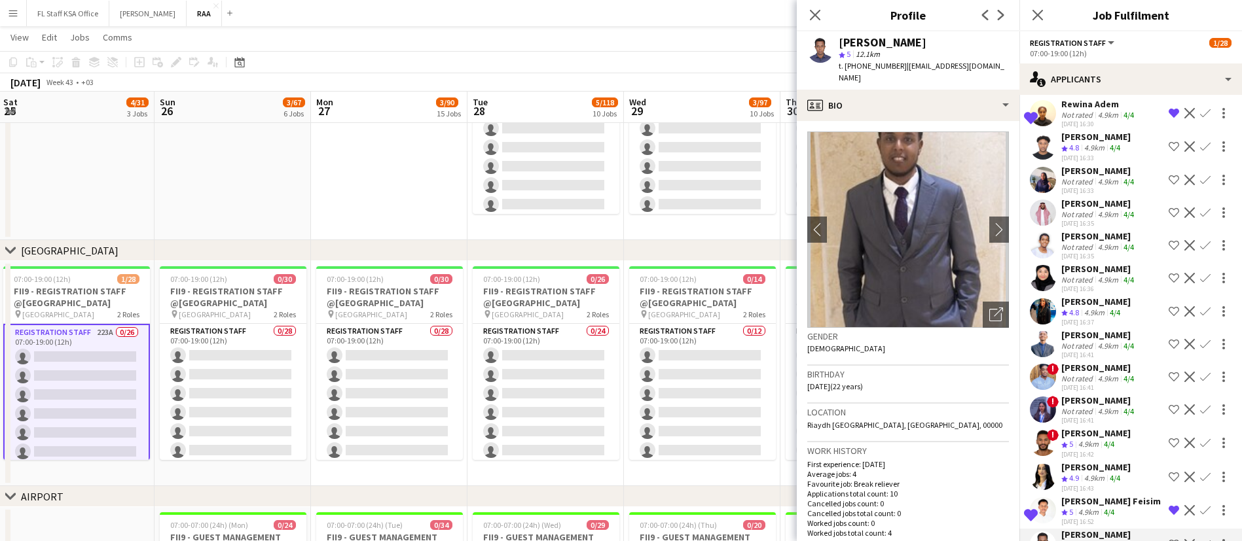
click at [150, 178] on app-date-cell at bounding box center [76, 127] width 156 height 225
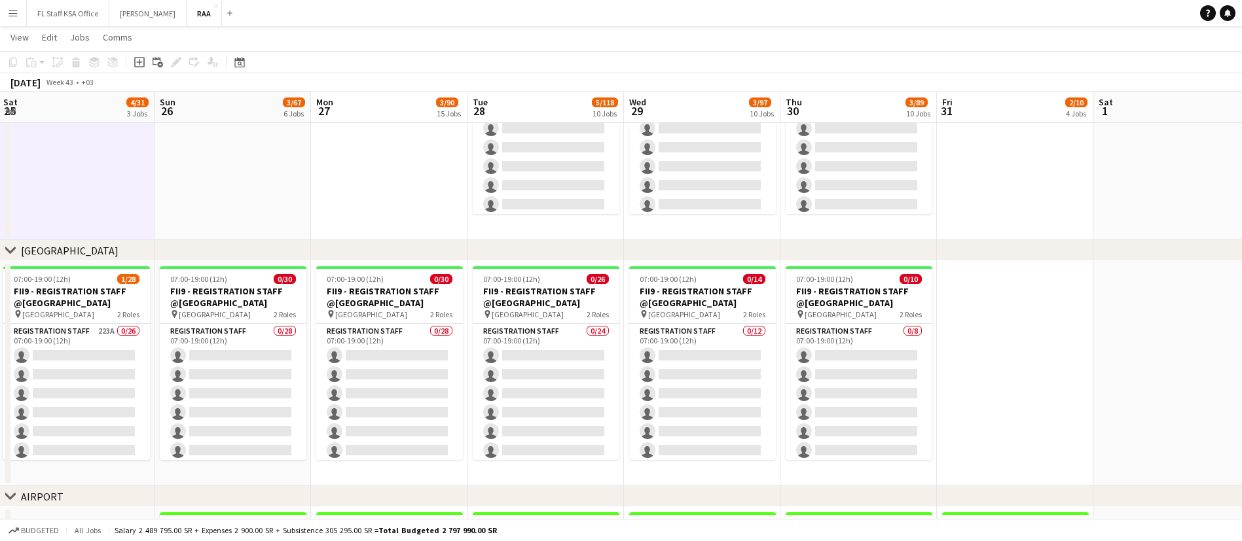
scroll to position [0, 0]
